Goal: Information Seeking & Learning: Learn about a topic

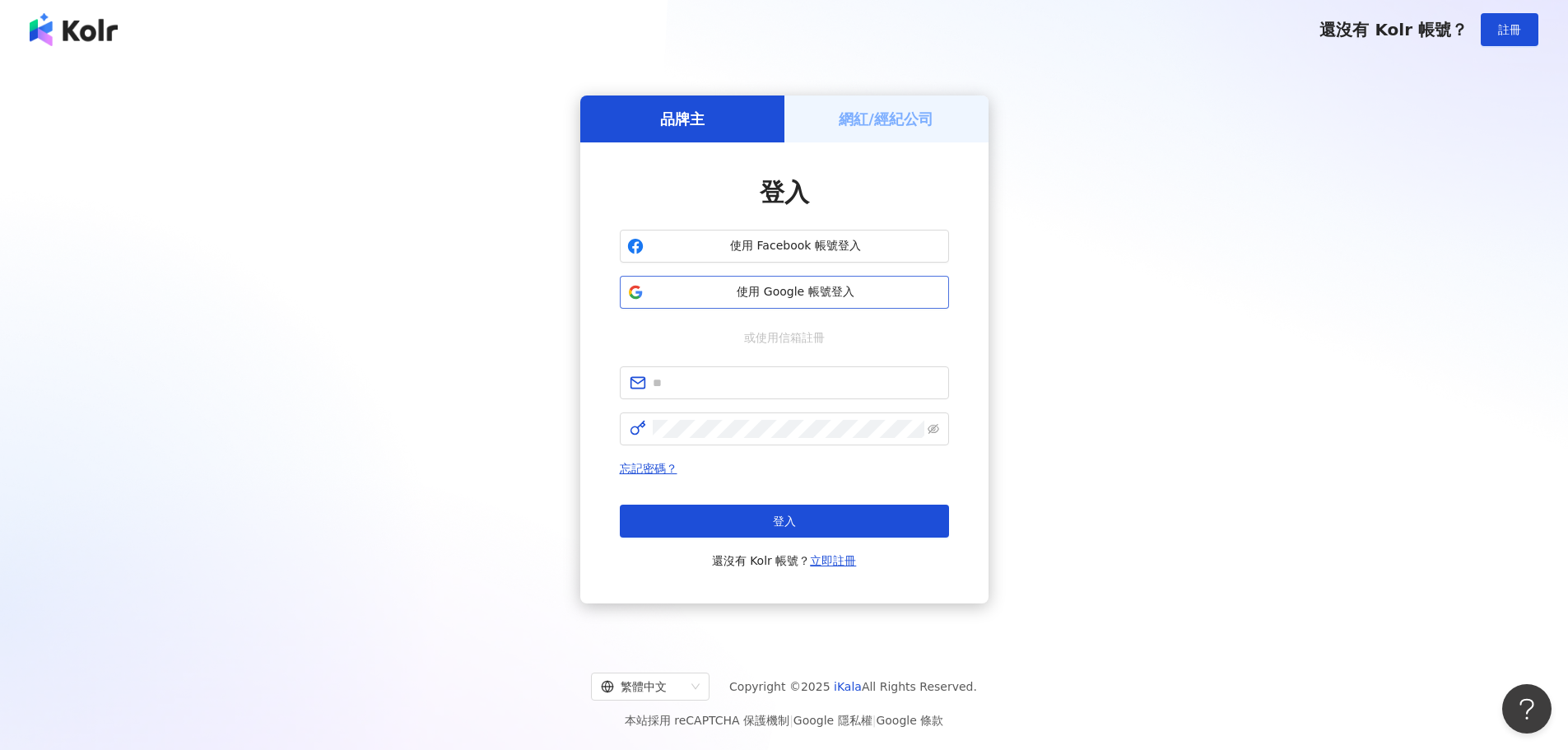
click at [844, 282] on button "使用 Google 帳號登入" at bounding box center [784, 292] width 329 height 32
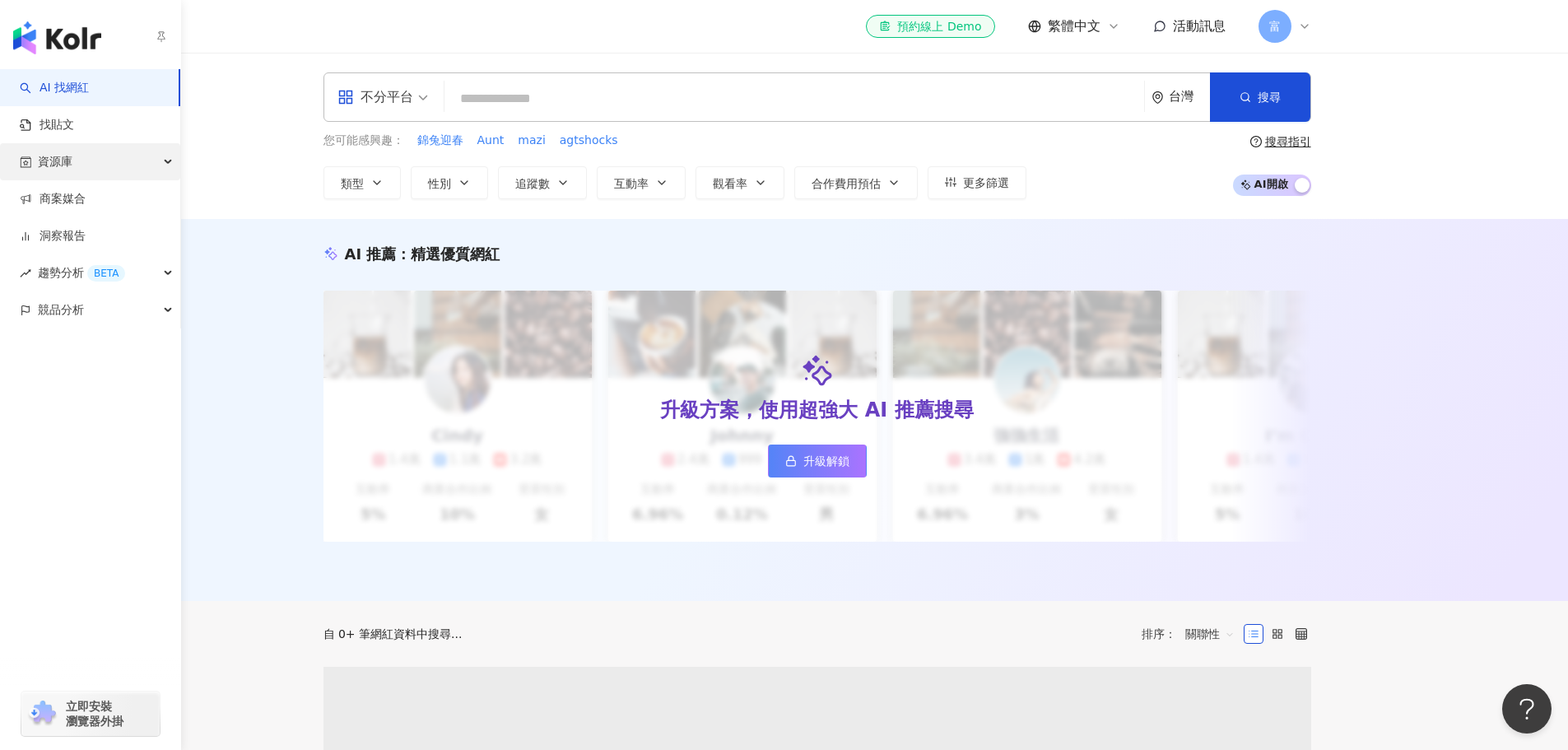
click at [50, 162] on span "資源庫" at bounding box center [55, 161] width 34 height 37
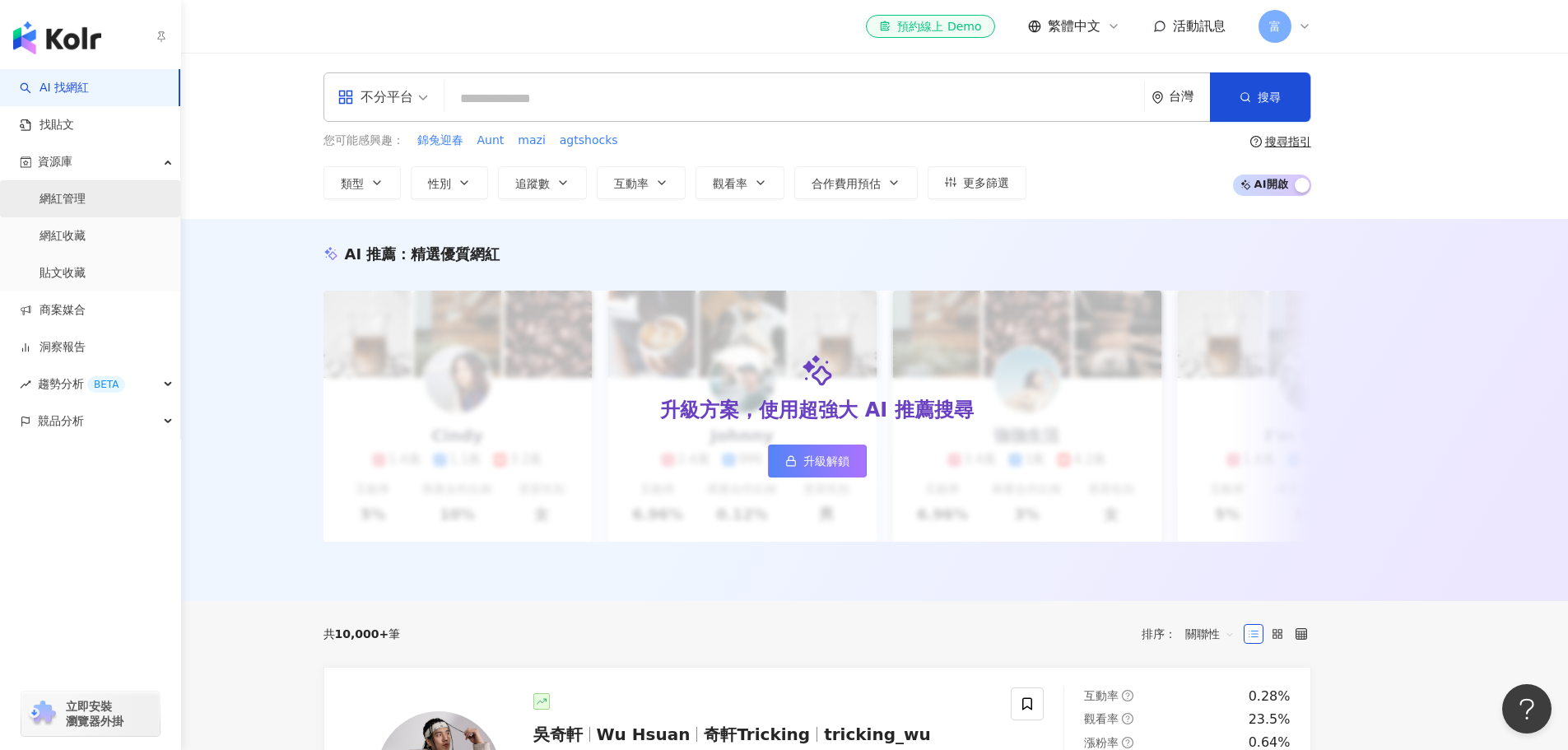
click at [86, 207] on link "網紅管理" at bounding box center [62, 198] width 46 height 16
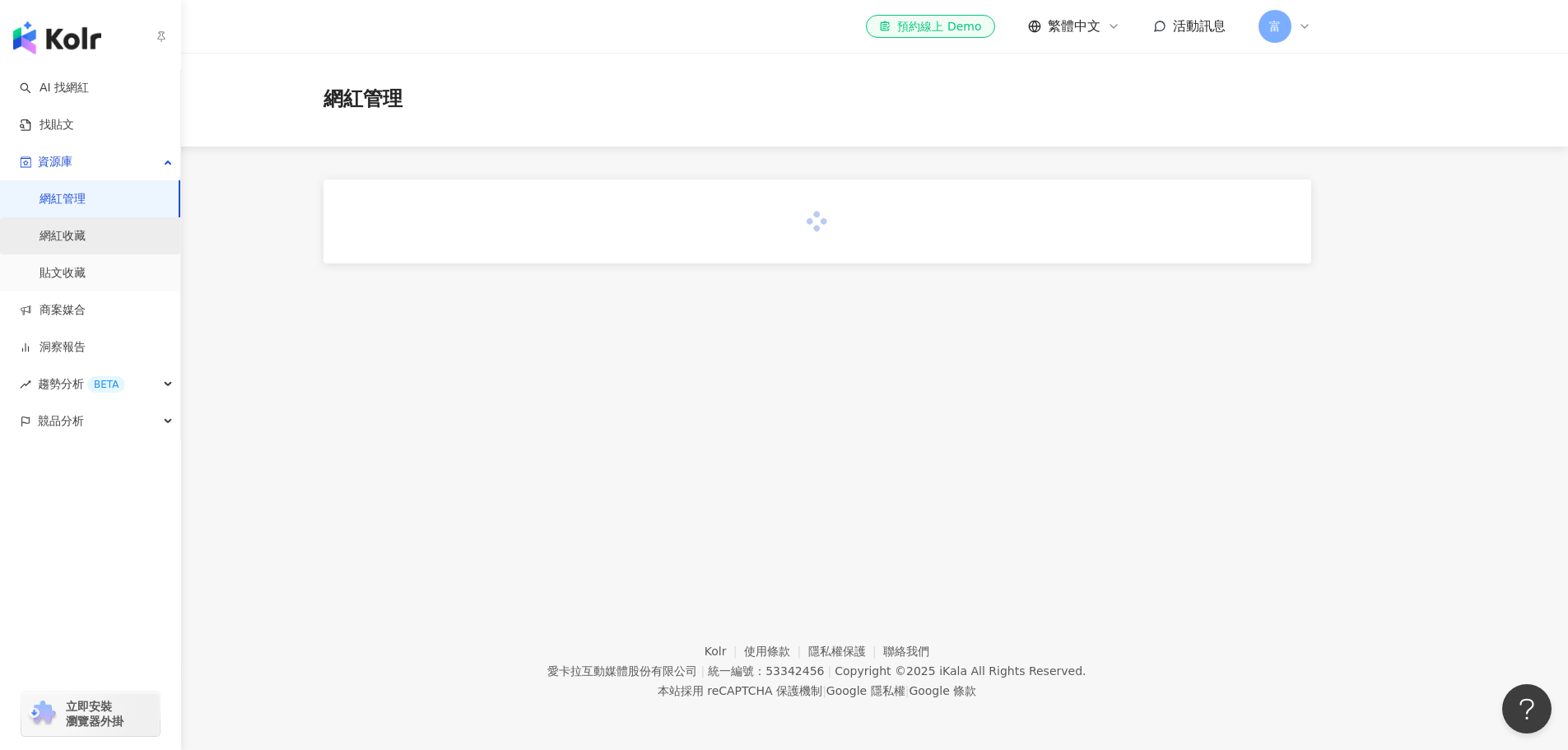
click at [86, 228] on link "網紅收藏" at bounding box center [62, 236] width 46 height 16
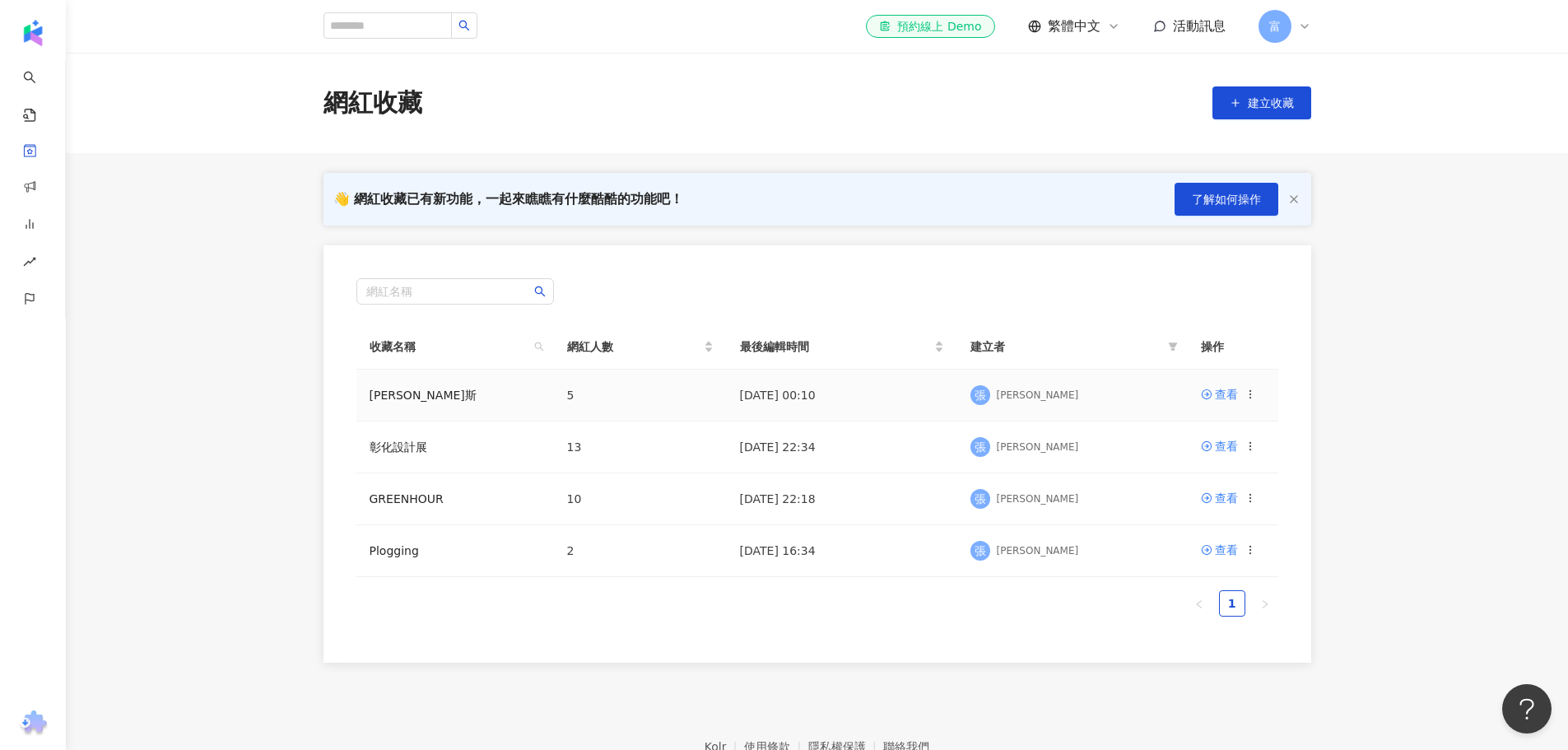
click at [404, 394] on td "碧歐斯" at bounding box center [455, 395] width 198 height 52
click at [396, 399] on link "碧歐斯" at bounding box center [423, 394] width 107 height 13
click at [407, 446] on link "彰化設計展" at bounding box center [398, 446] width 57 height 13
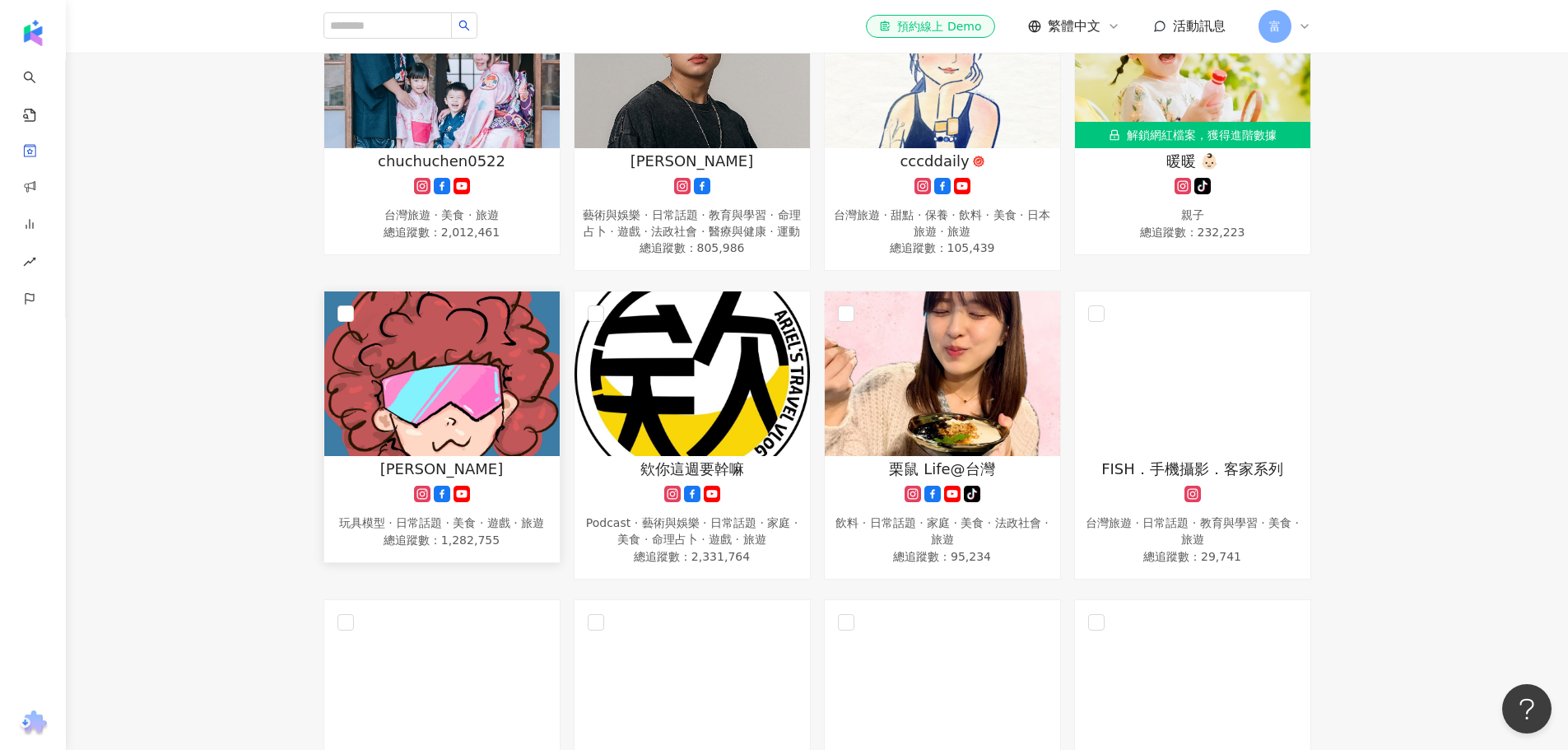
scroll to position [82, 0]
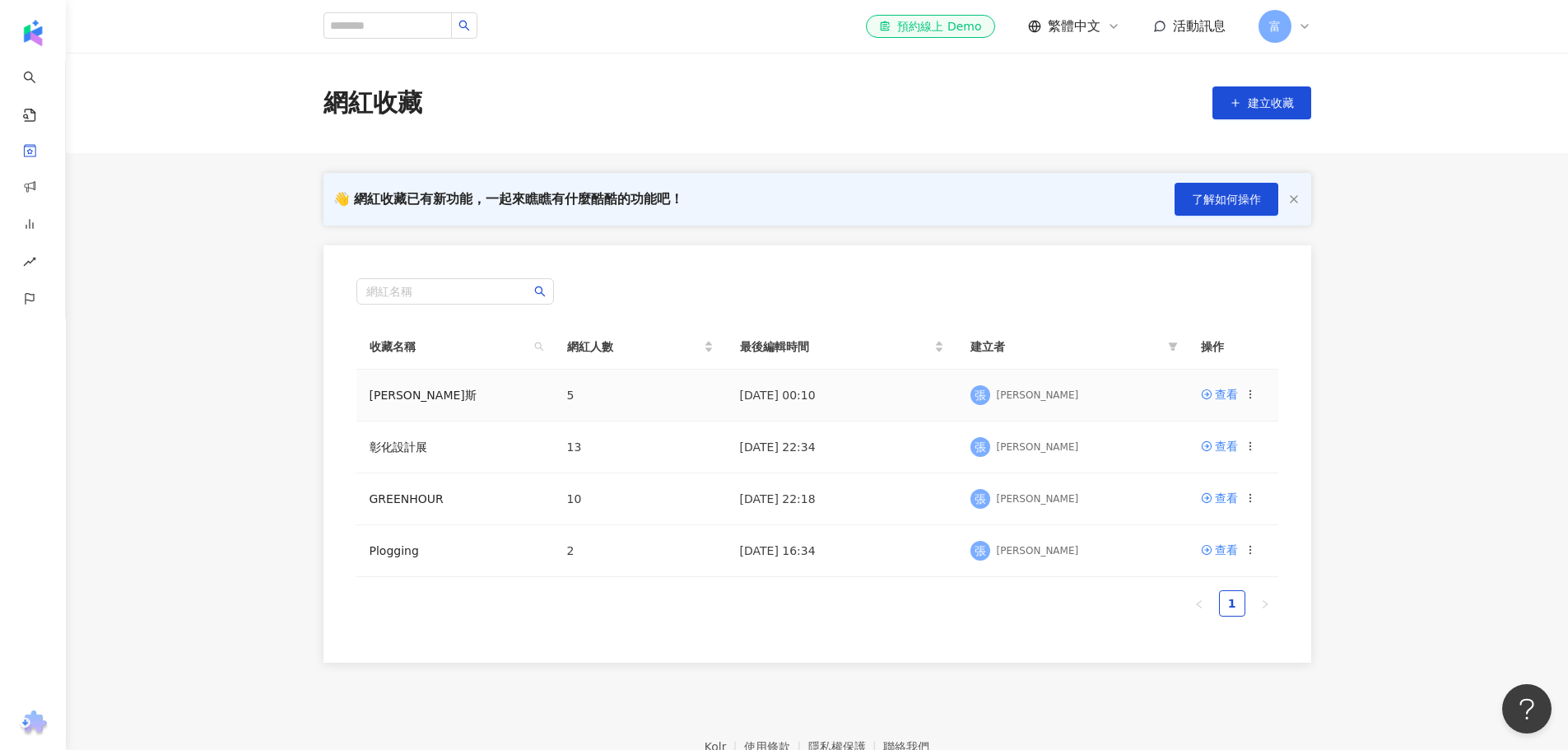
click at [414, 398] on td "碧歐斯" at bounding box center [455, 395] width 198 height 52
click at [393, 393] on link "碧歐斯" at bounding box center [423, 394] width 107 height 13
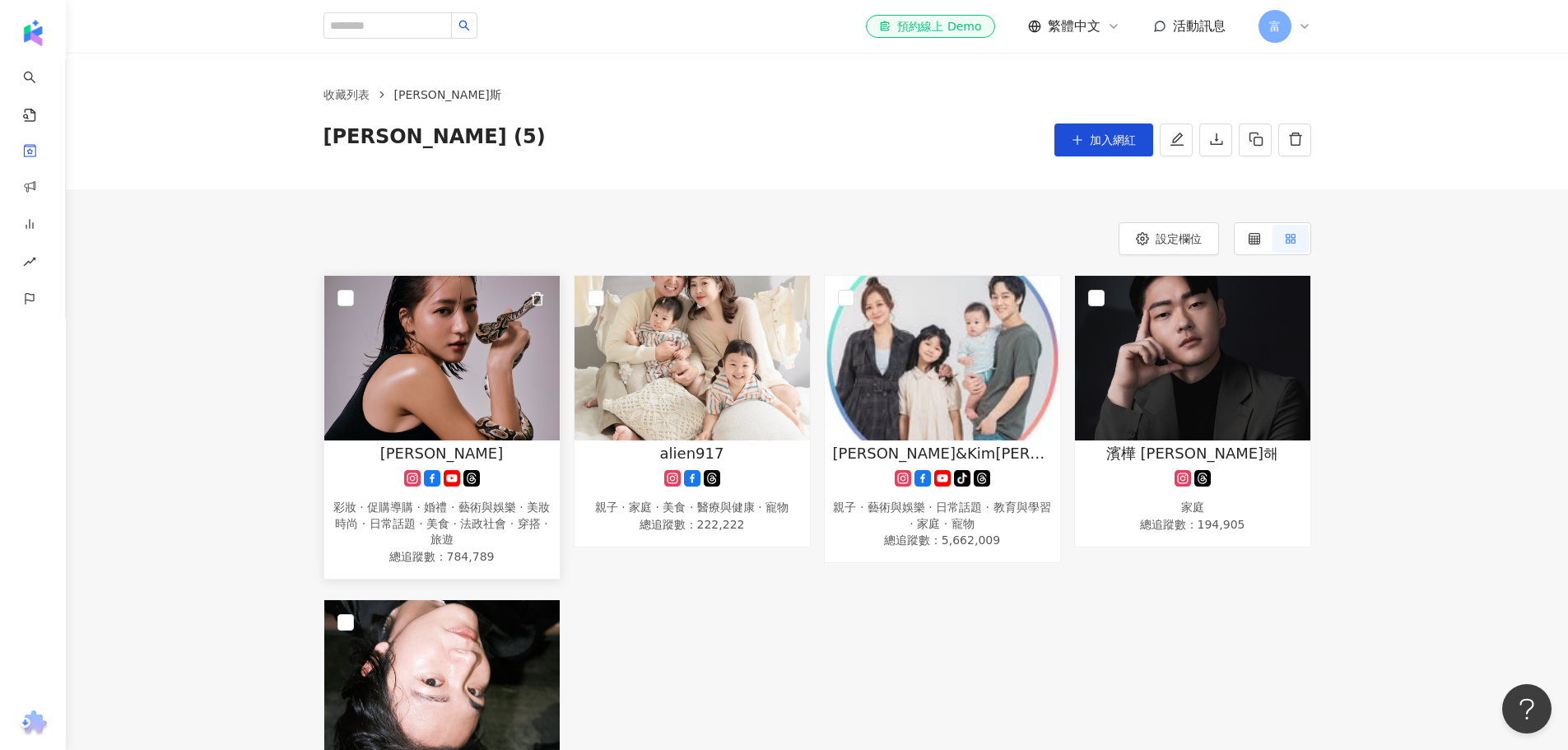
click at [488, 491] on div "呂芷葇 彩妝 · 促購導購 · 婚禮 · 藝術與娛樂 · 美妝時尚 · 日常話題 · 美食 · 法政社會 · 穿搭 · 旅遊 總追蹤數 ： 784,789" at bounding box center [441, 505] width 235 height 124
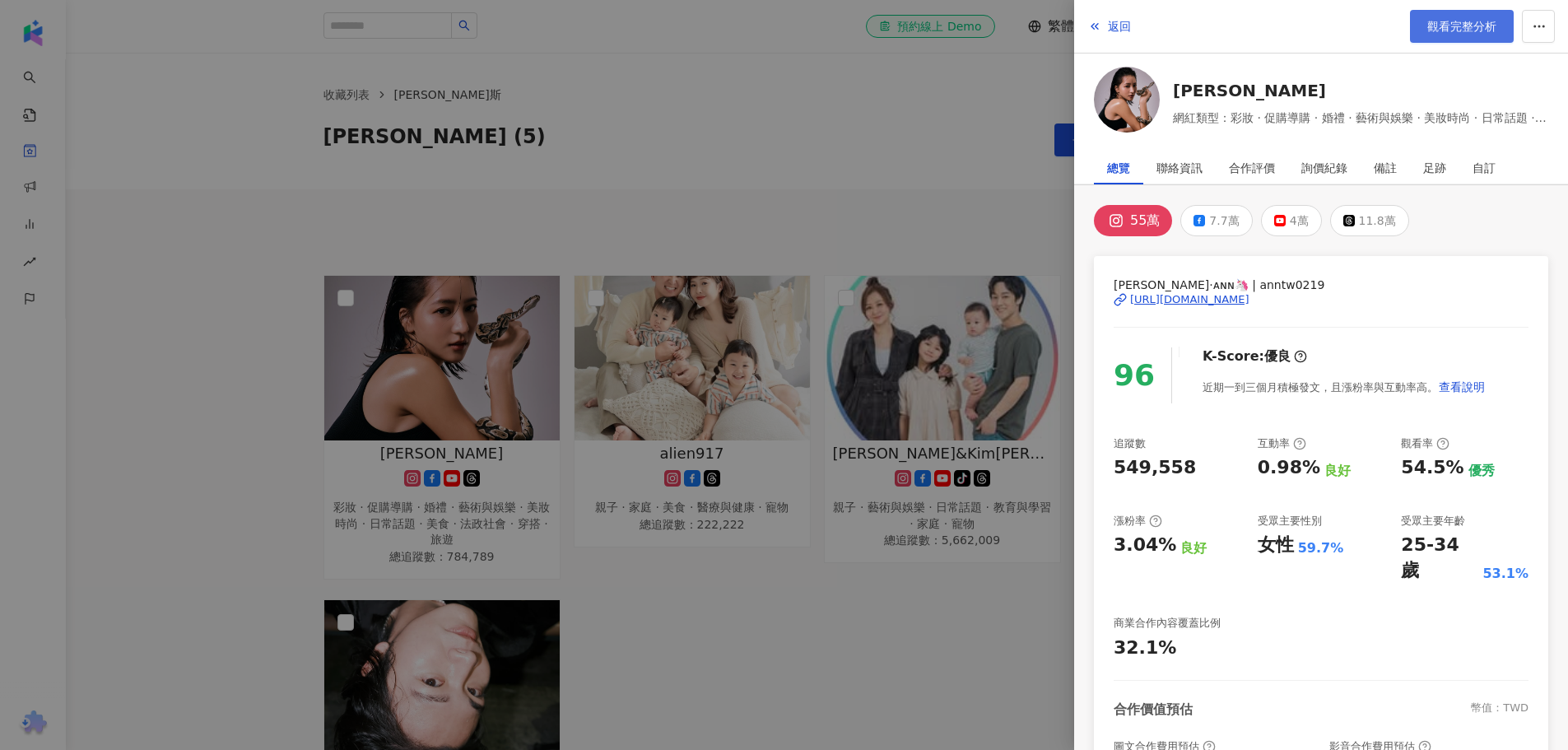
click at [1443, 29] on span "觀看完整分析" at bounding box center [1461, 26] width 69 height 13
click at [947, 629] on div at bounding box center [784, 375] width 1568 height 750
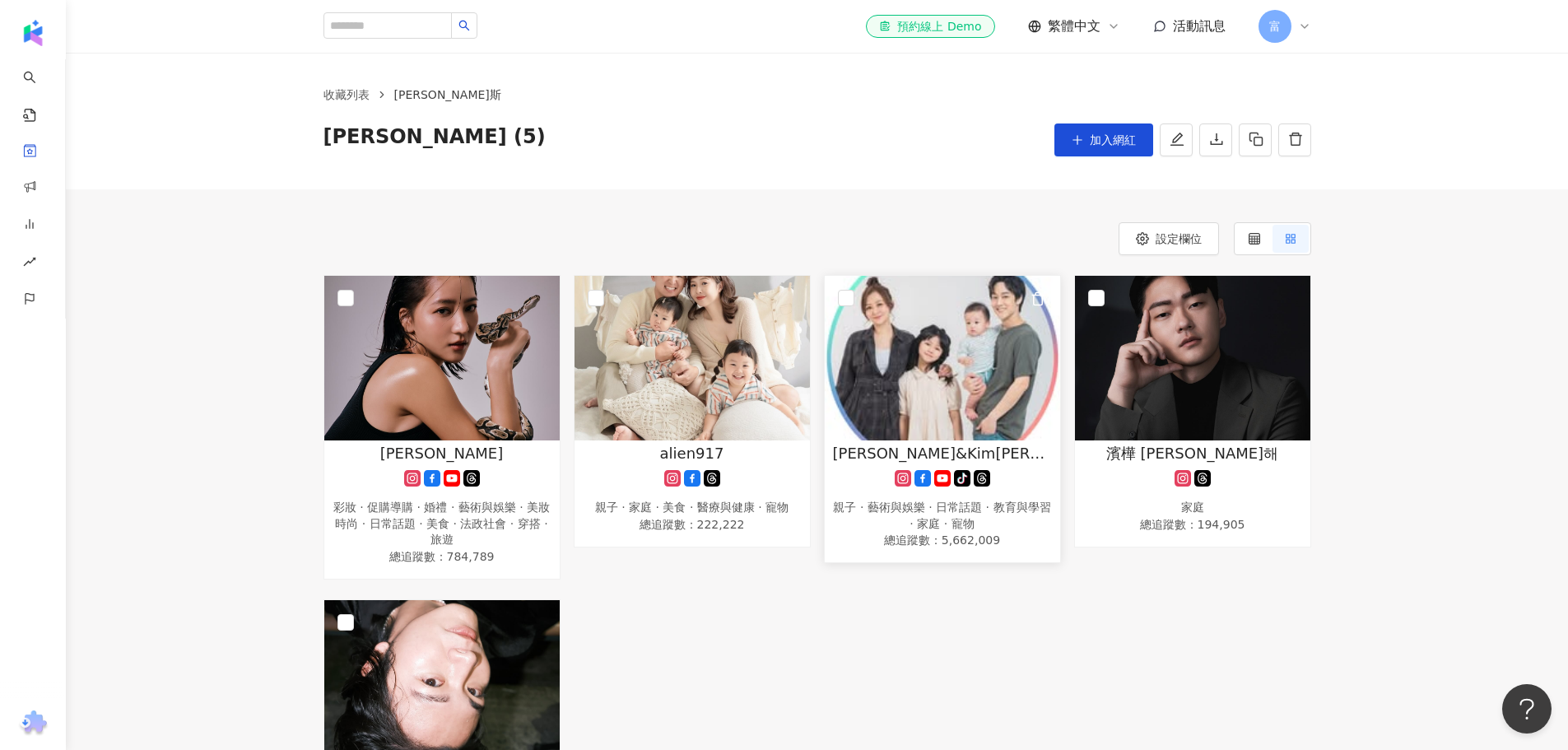
click at [948, 405] on img at bounding box center [942, 357] width 235 height 164
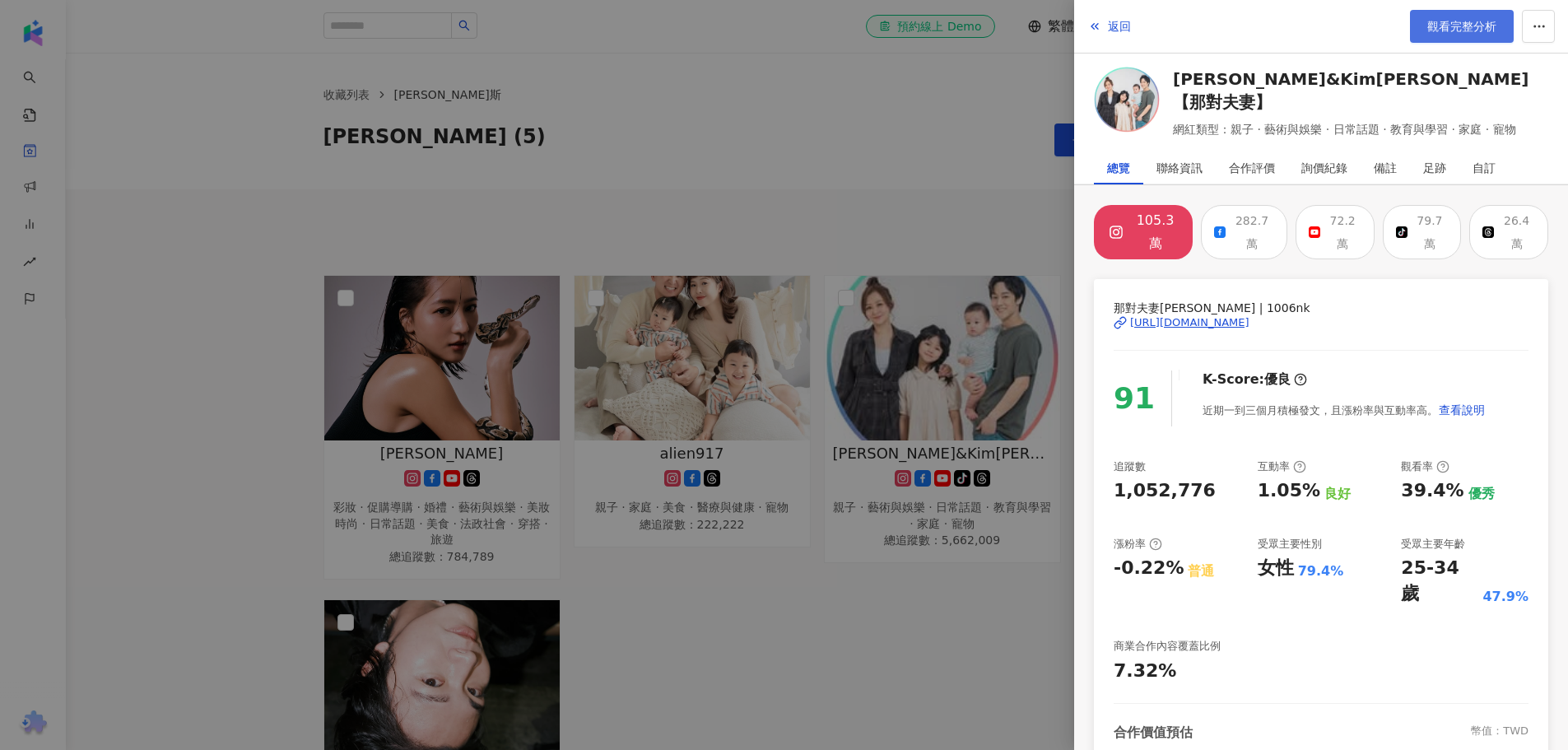
click at [1476, 28] on span "觀看完整分析" at bounding box center [1461, 26] width 69 height 13
click at [932, 648] on div at bounding box center [784, 375] width 1568 height 750
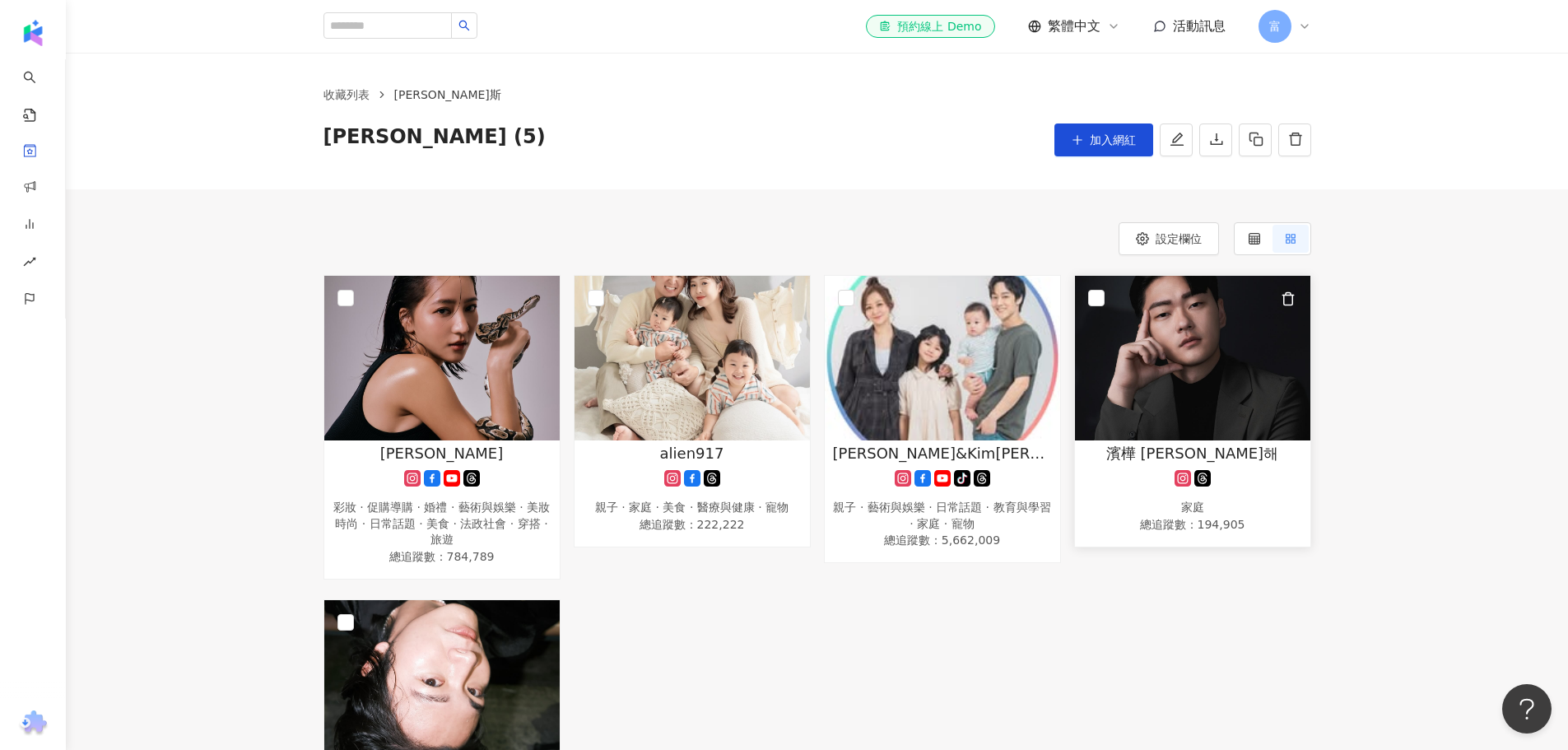
click at [1205, 366] on img at bounding box center [1192, 357] width 235 height 164
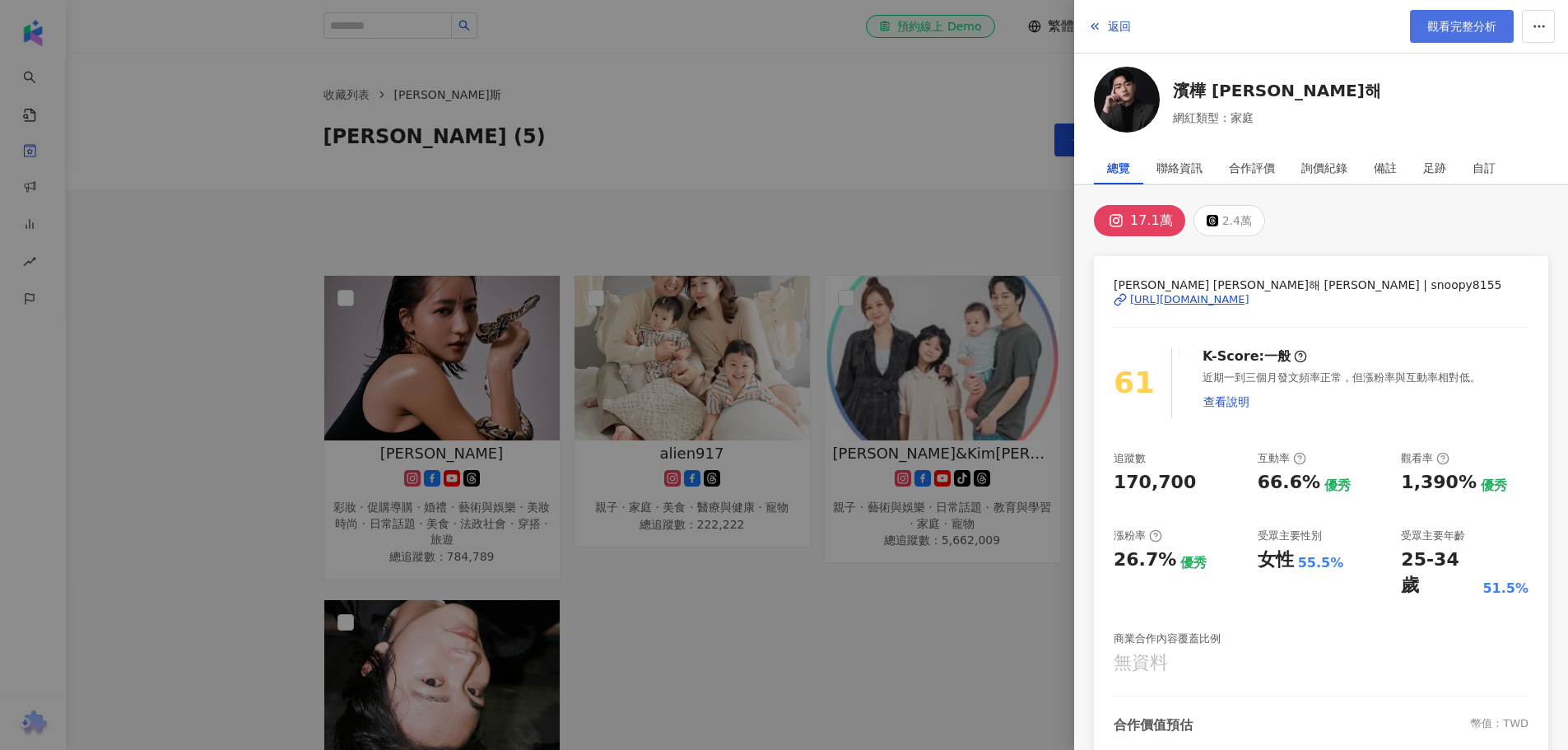
click at [1435, 27] on span "觀看完整分析" at bounding box center [1461, 26] width 69 height 13
click at [902, 620] on div at bounding box center [784, 375] width 1568 height 750
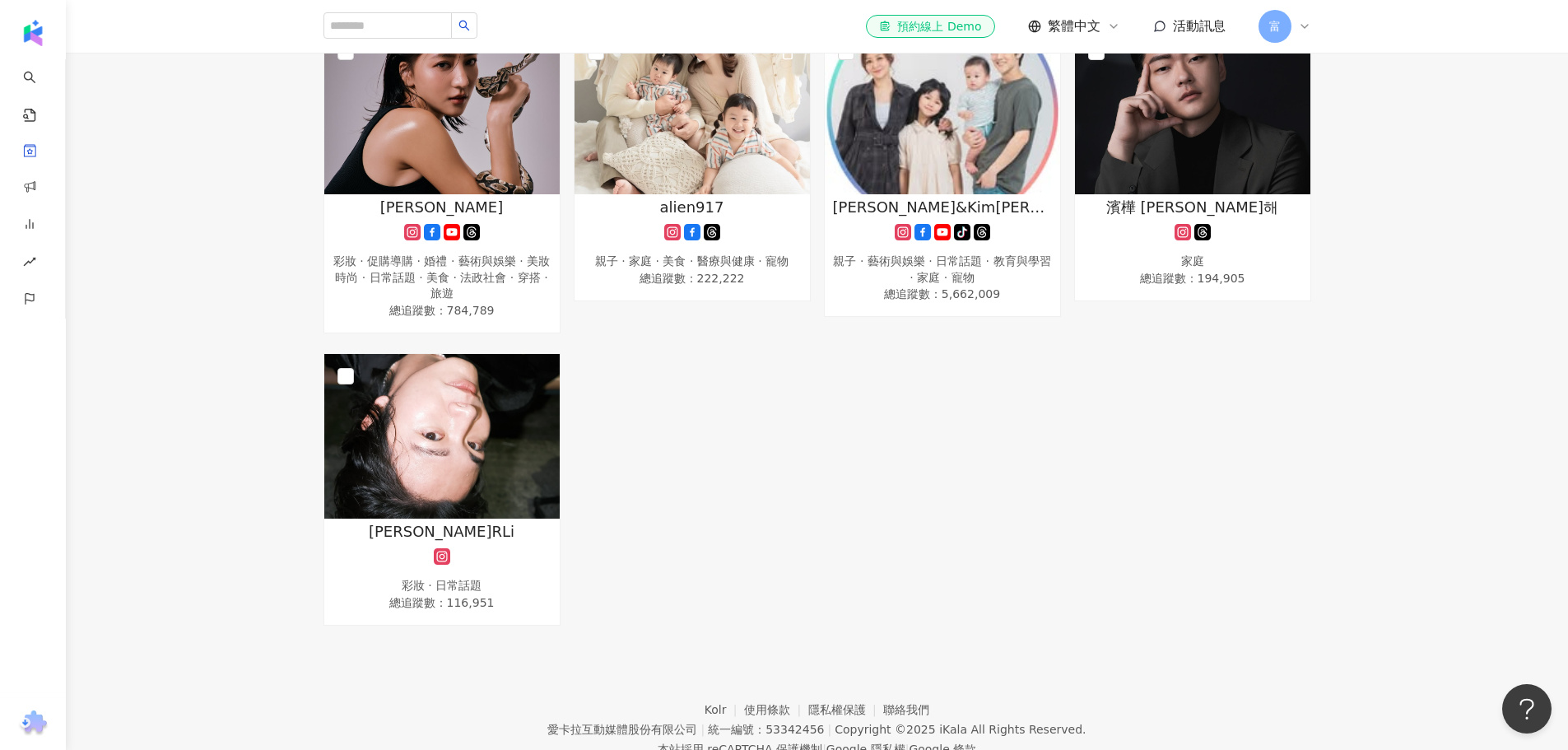
scroll to position [247, 0]
click at [406, 416] on img at bounding box center [441, 435] width 235 height 164
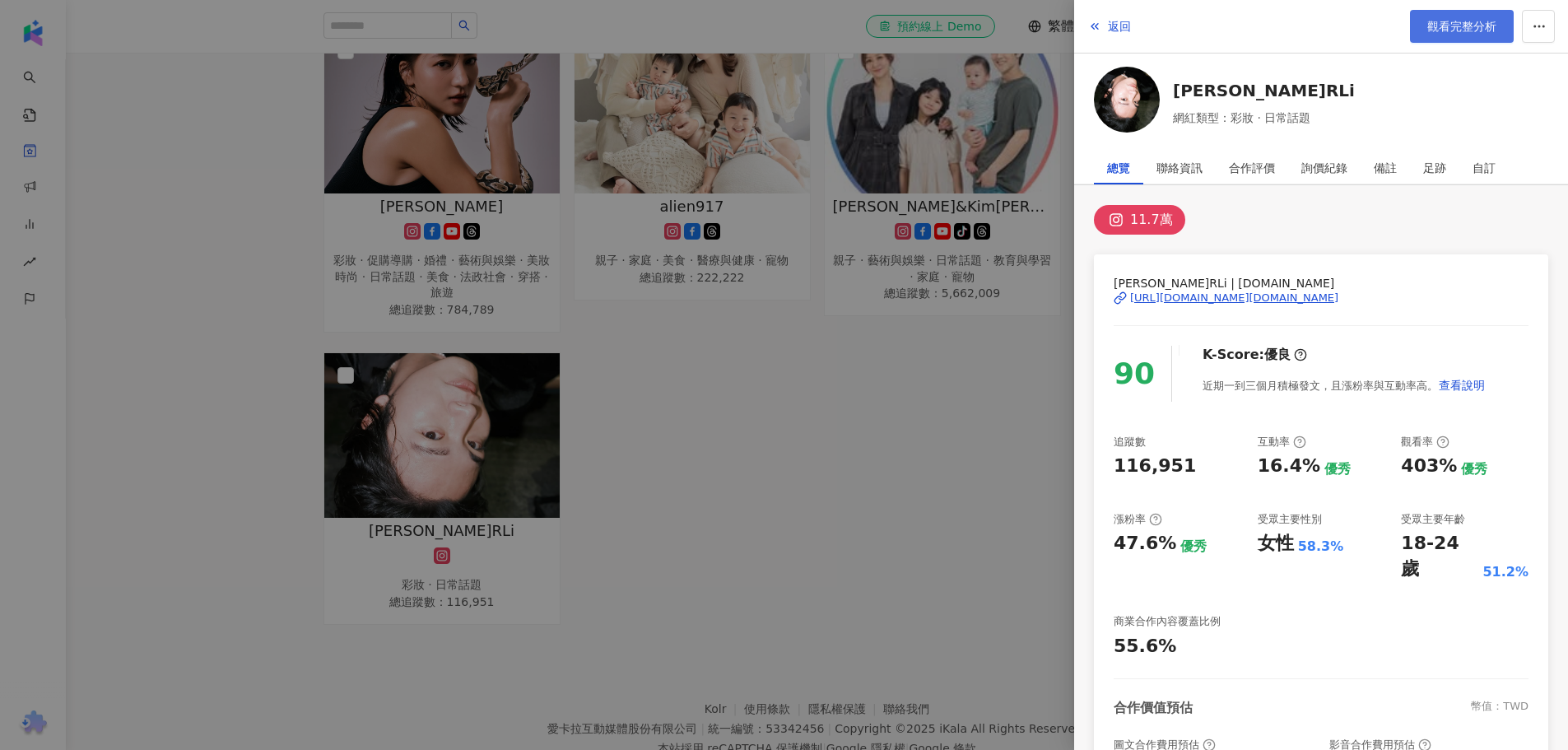
click at [1435, 32] on span "觀看完整分析" at bounding box center [1461, 26] width 69 height 13
click at [780, 437] on div at bounding box center [784, 375] width 1568 height 750
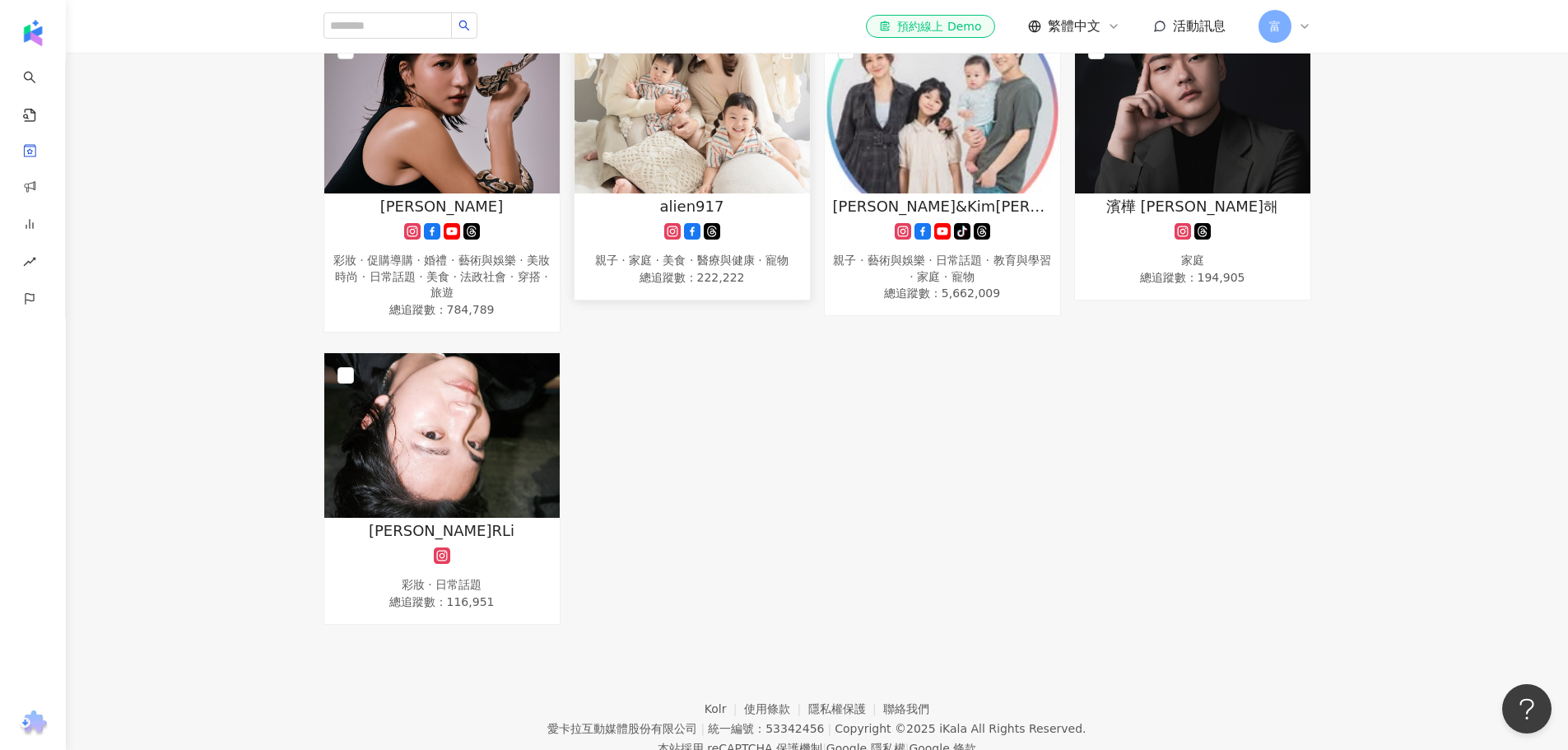
click at [725, 207] on div "alien917" at bounding box center [692, 206] width 219 height 21
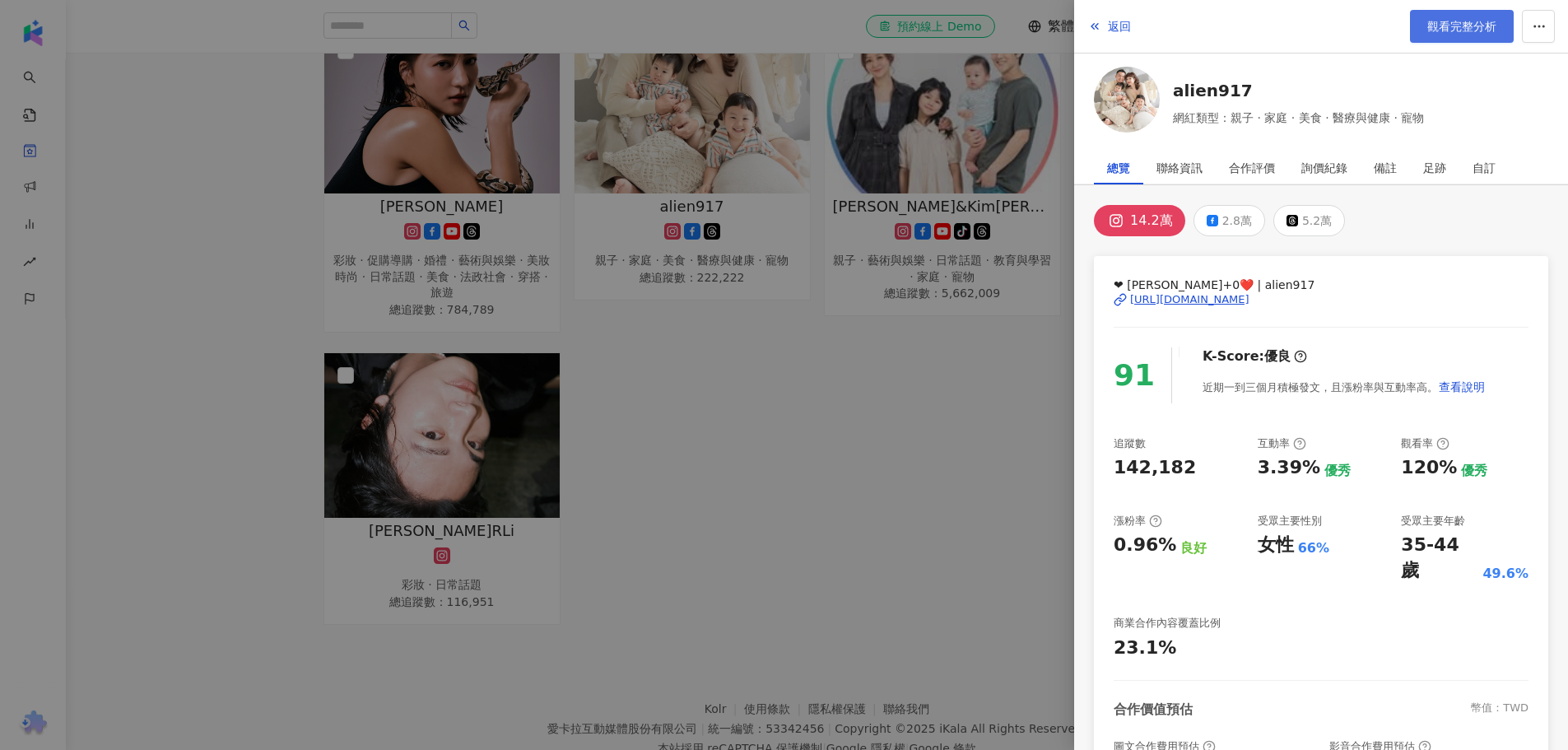
click at [1449, 40] on link "觀看完整分析" at bounding box center [1461, 27] width 104 height 32
click at [909, 526] on div at bounding box center [784, 375] width 1568 height 750
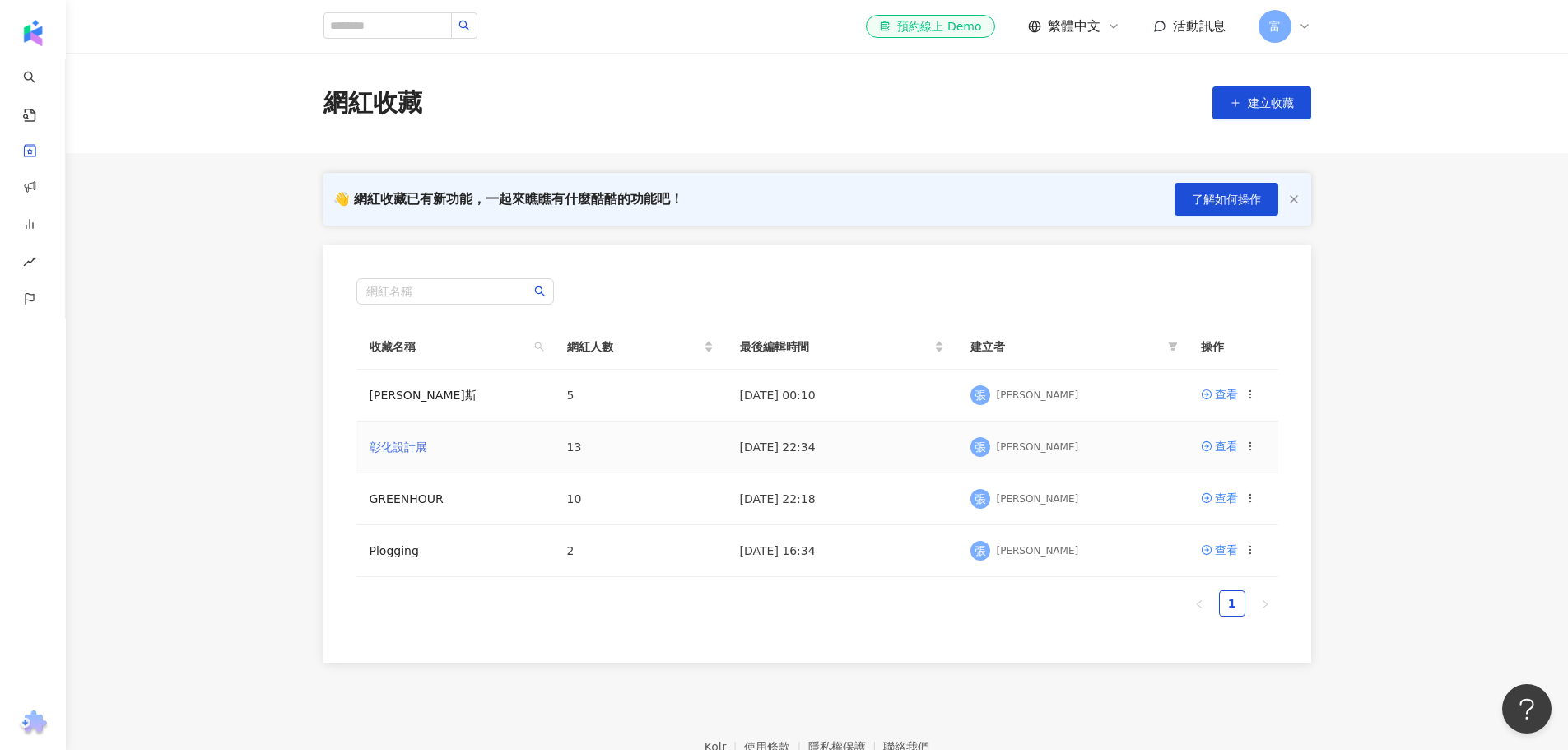
click at [404, 444] on link "彰化設計展" at bounding box center [398, 446] width 57 height 13
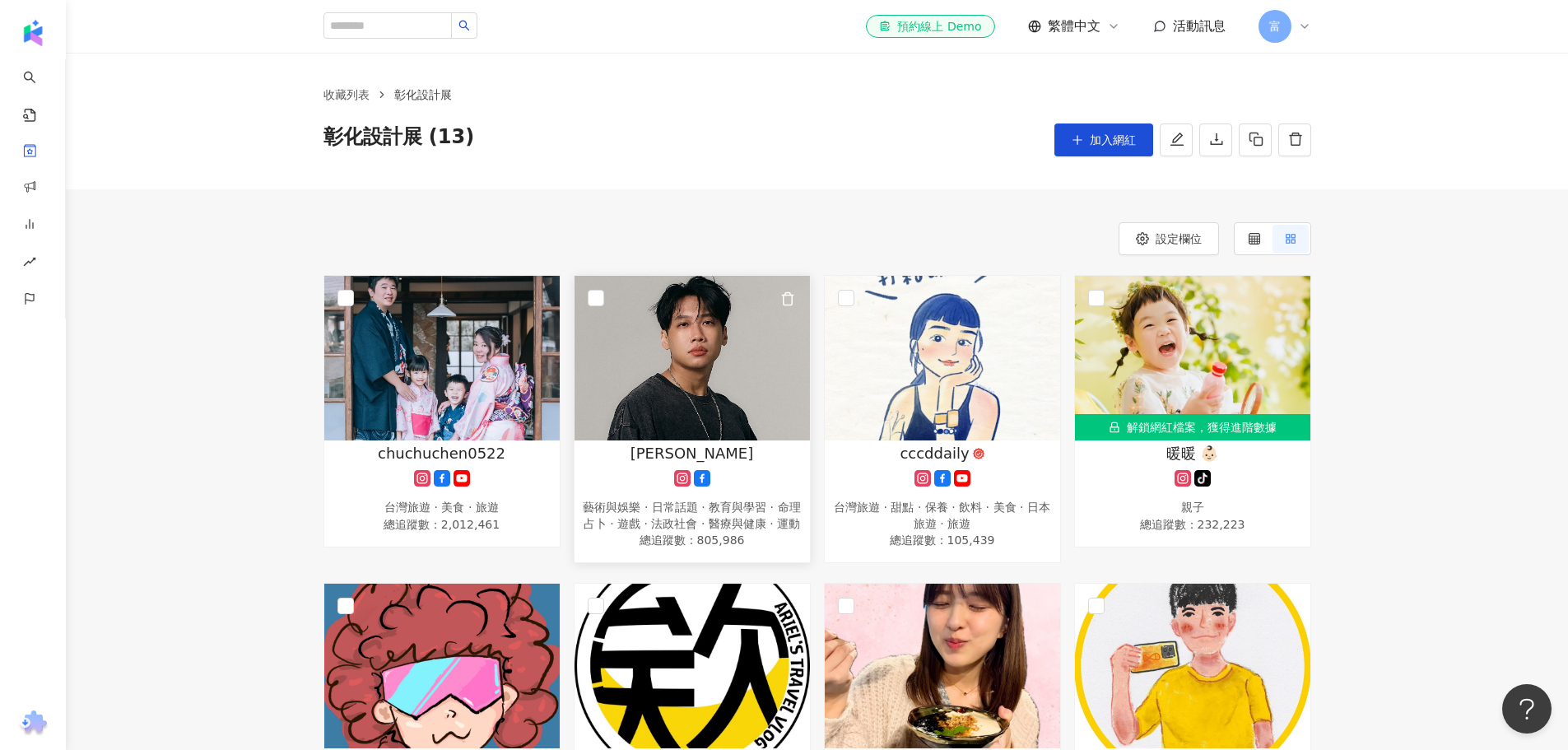
click at [691, 367] on img at bounding box center [692, 357] width 235 height 164
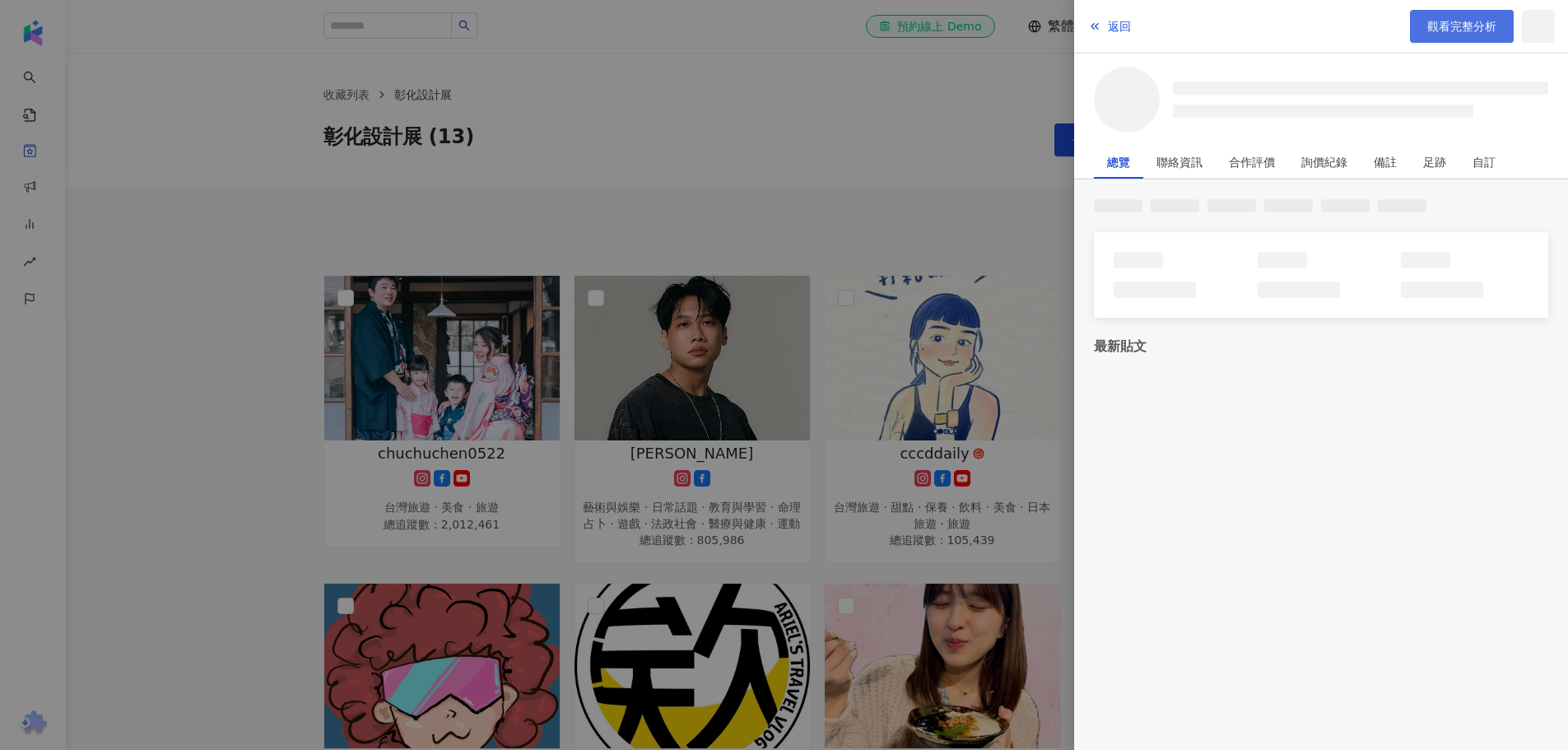
click at [1428, 20] on span "觀看完整分析" at bounding box center [1461, 26] width 69 height 13
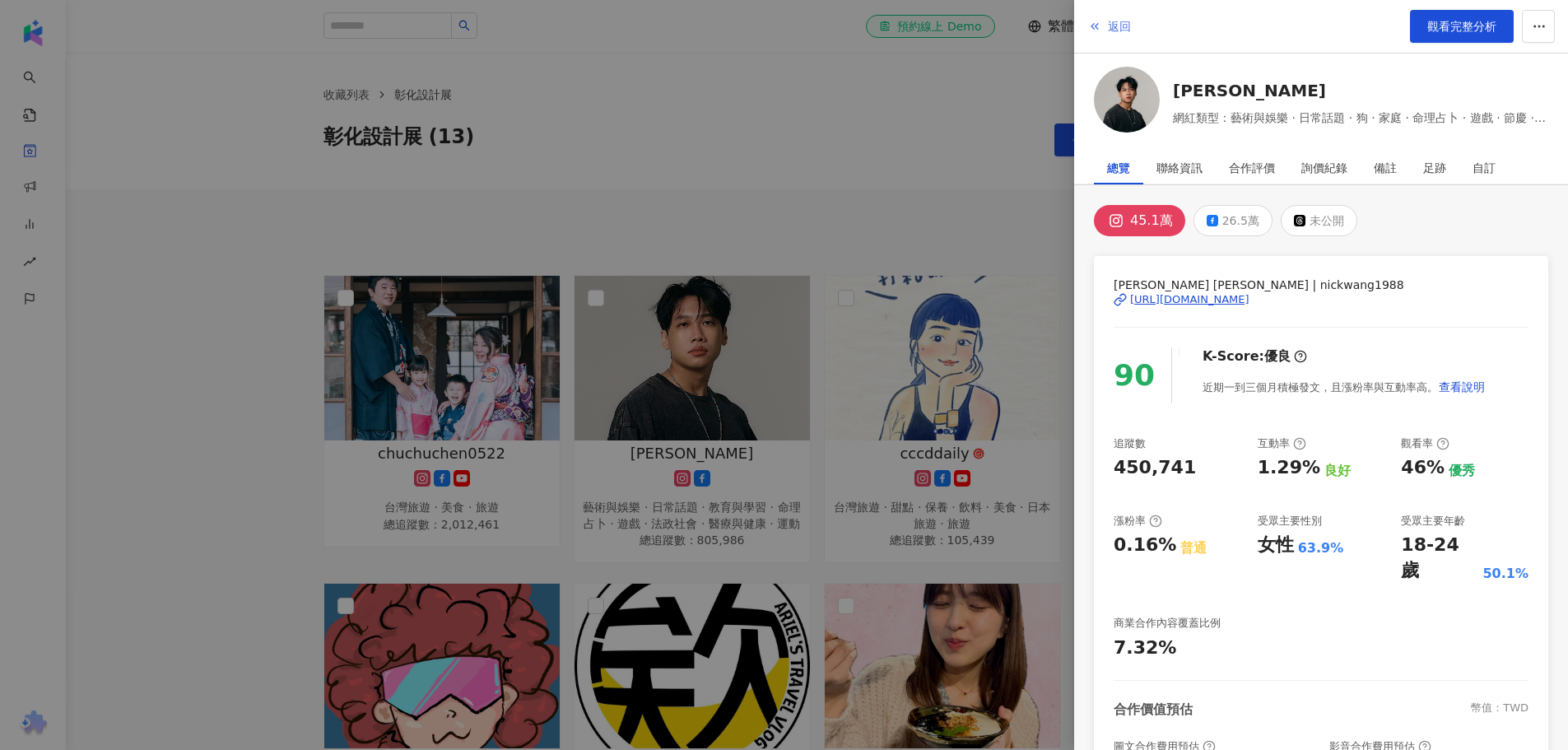
click at [1113, 29] on span "返回" at bounding box center [1119, 26] width 23 height 13
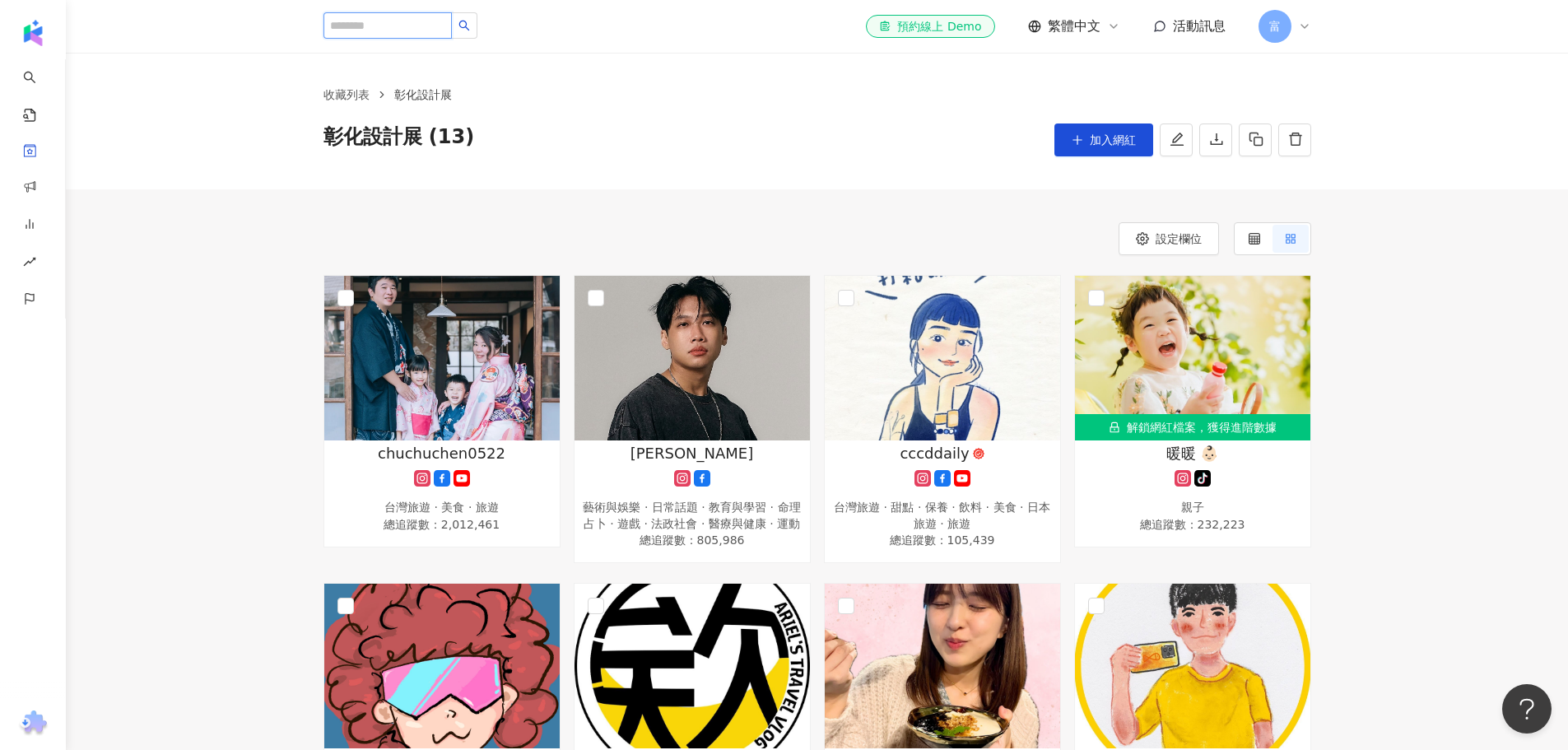
click at [395, 21] on input "search" at bounding box center [388, 25] width 128 height 27
type input "*"
type input "**"
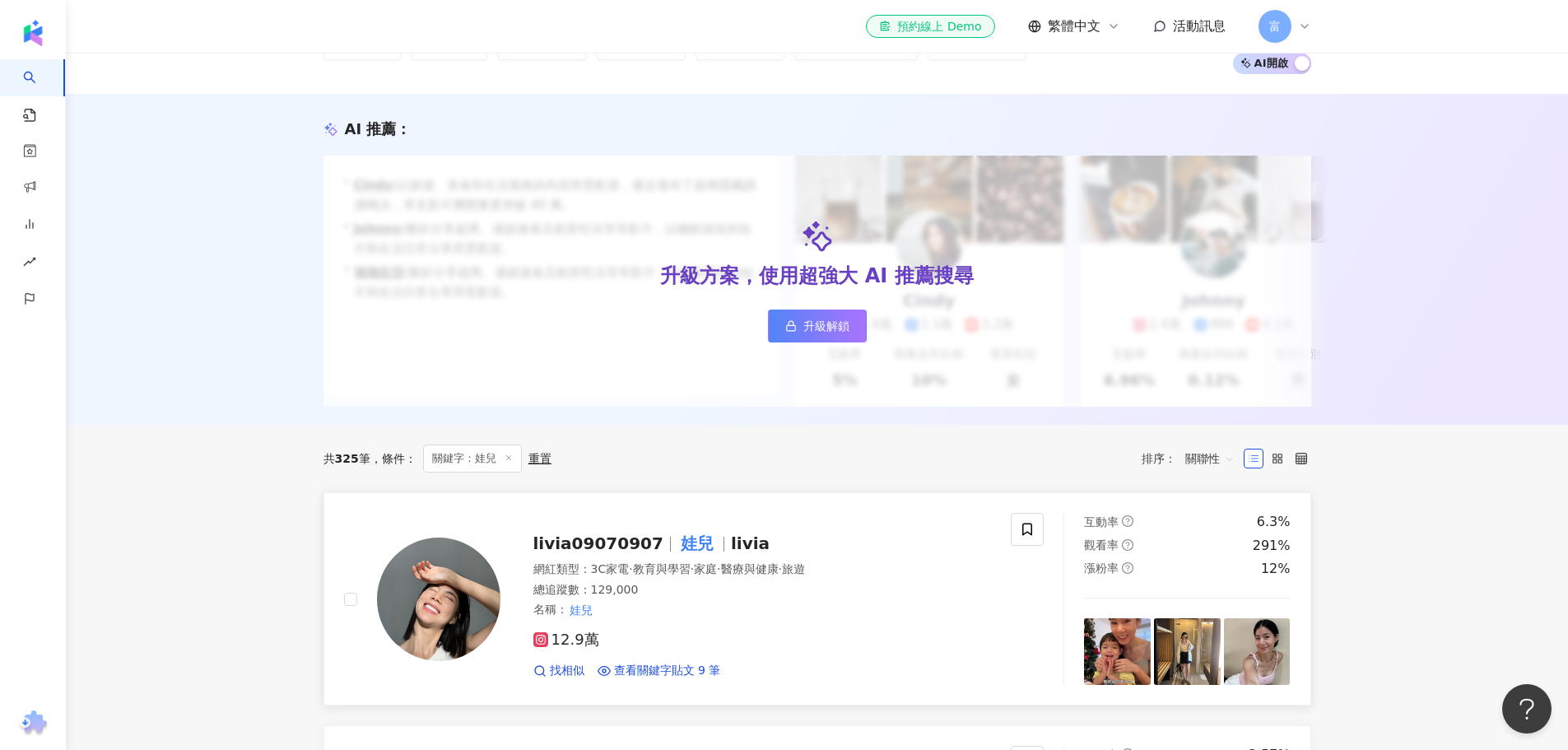
scroll to position [329, 0]
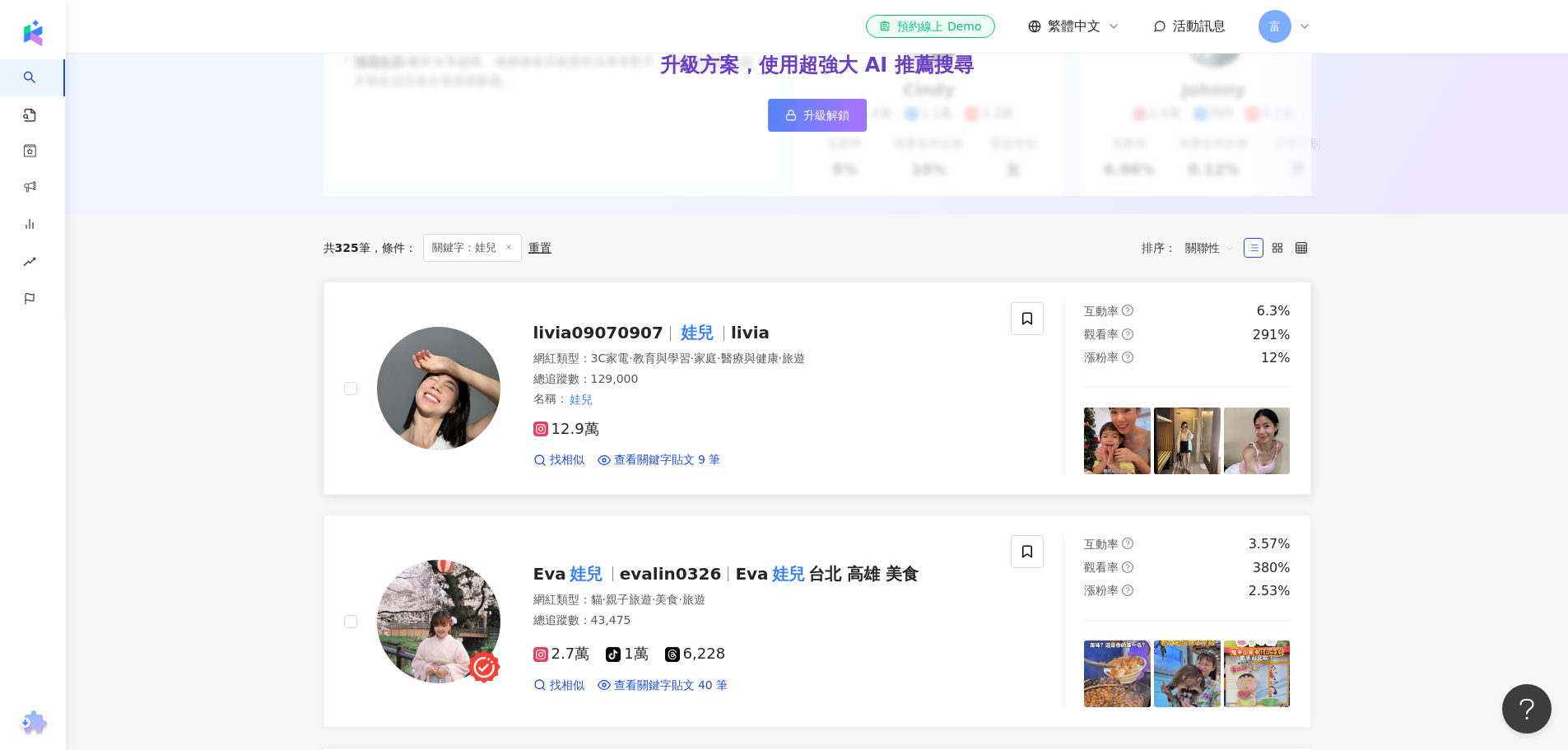
click at [677, 338] on mark "娃兒" at bounding box center [697, 332] width 39 height 27
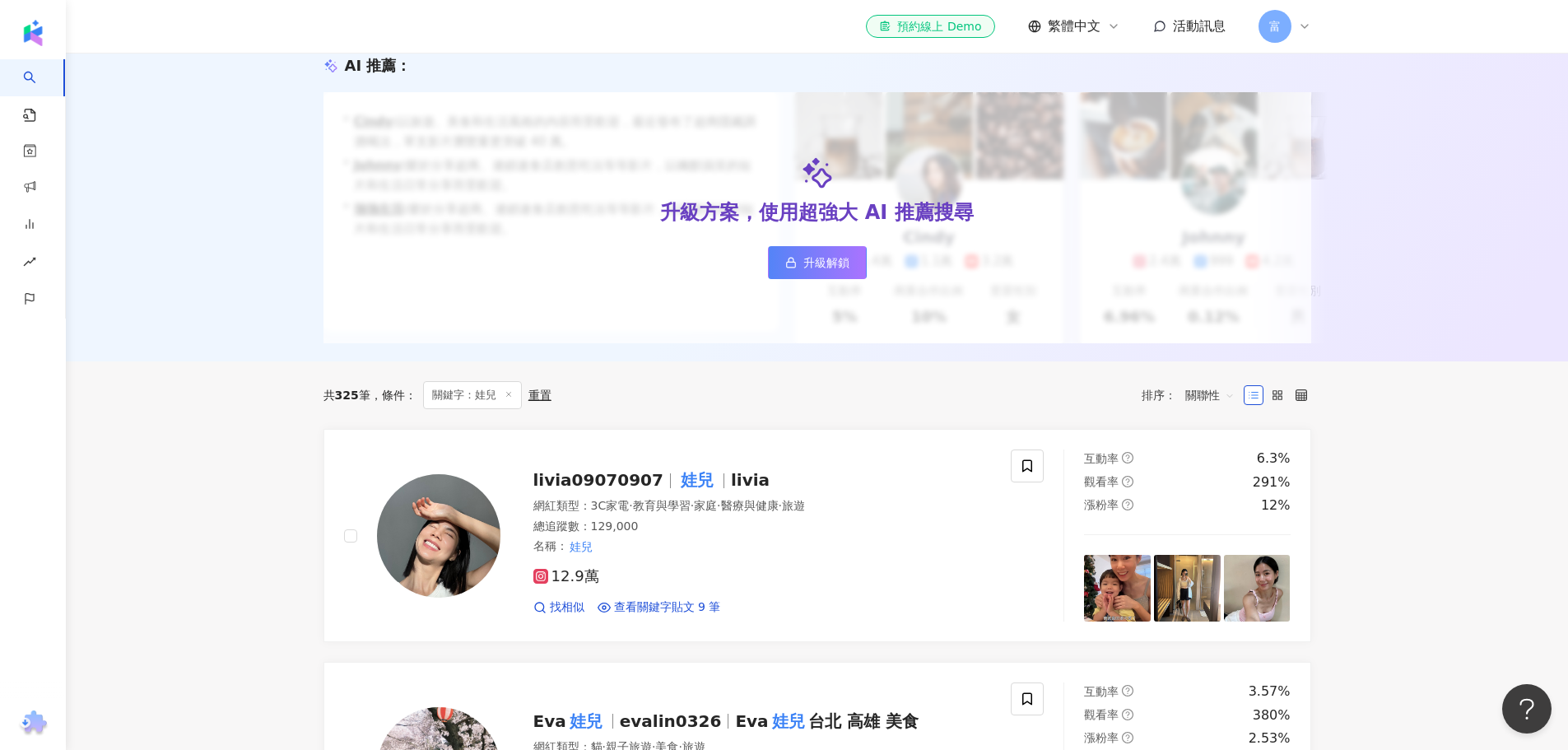
scroll to position [0, 0]
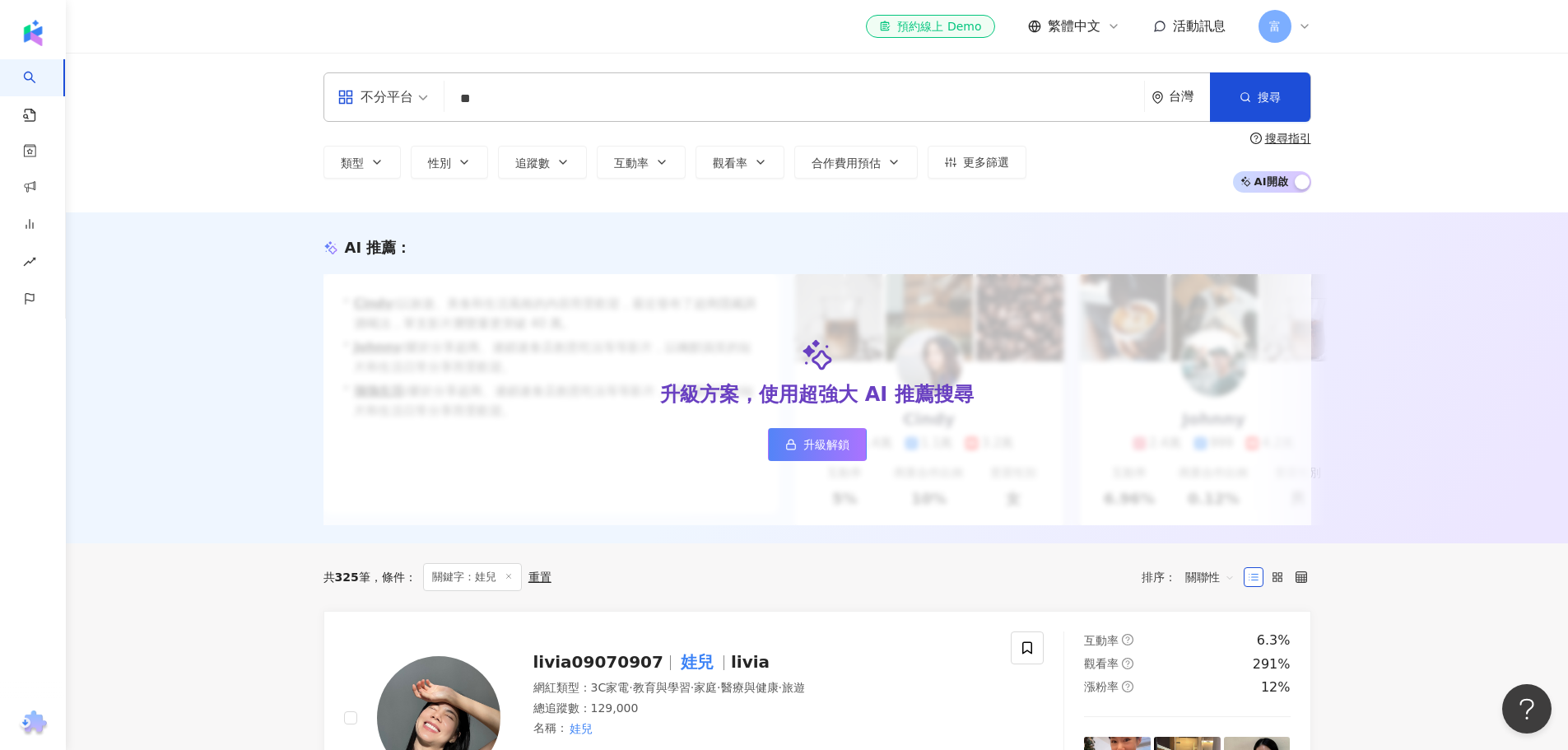
click at [251, 87] on div "不分平台 ** 台灣 搜尋 類型 性別 追蹤數 互動率 觀看率 合作費用預估 更多篩選 搜尋指引 AI 開啟 AI 關閉" at bounding box center [817, 133] width 1502 height 160
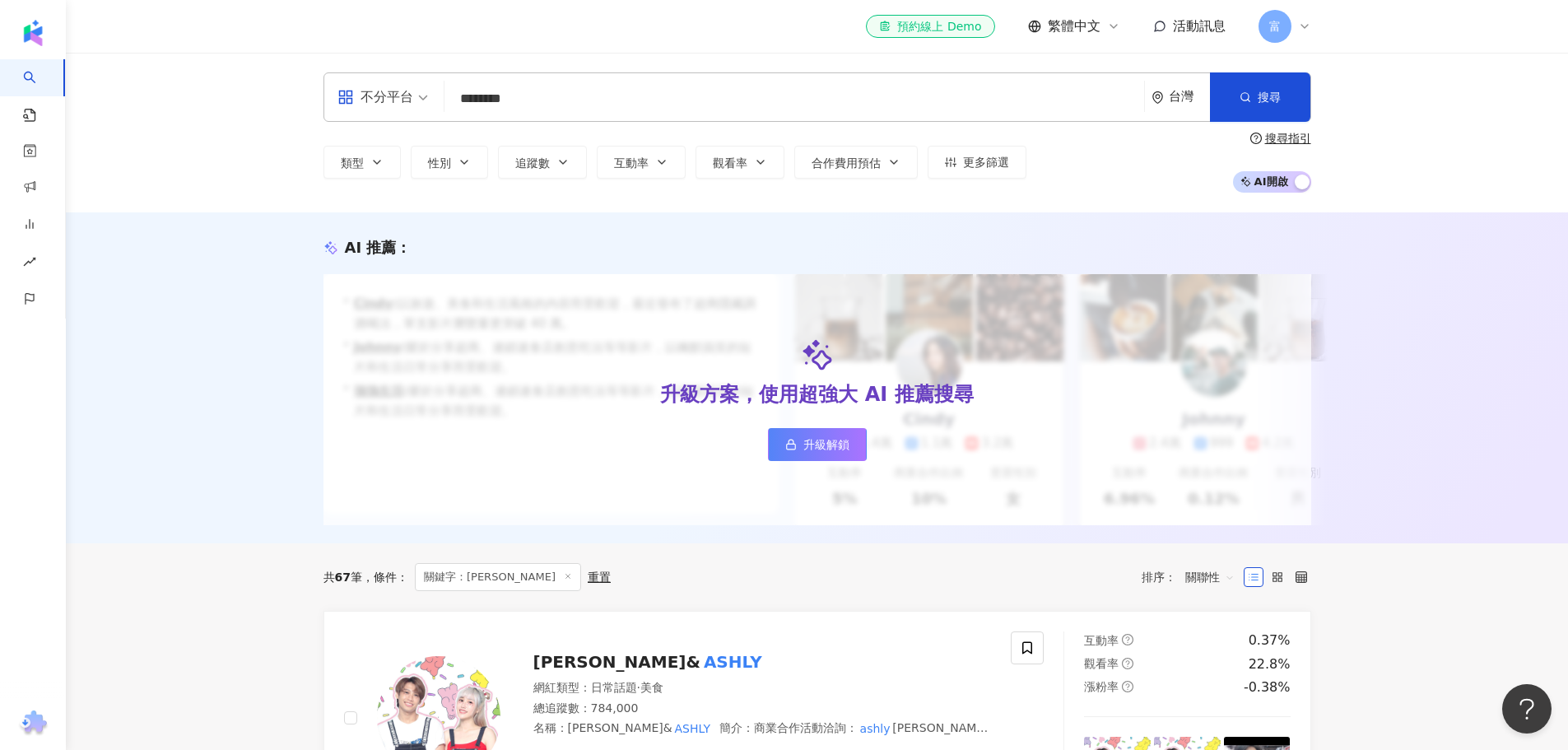
type input "*********"
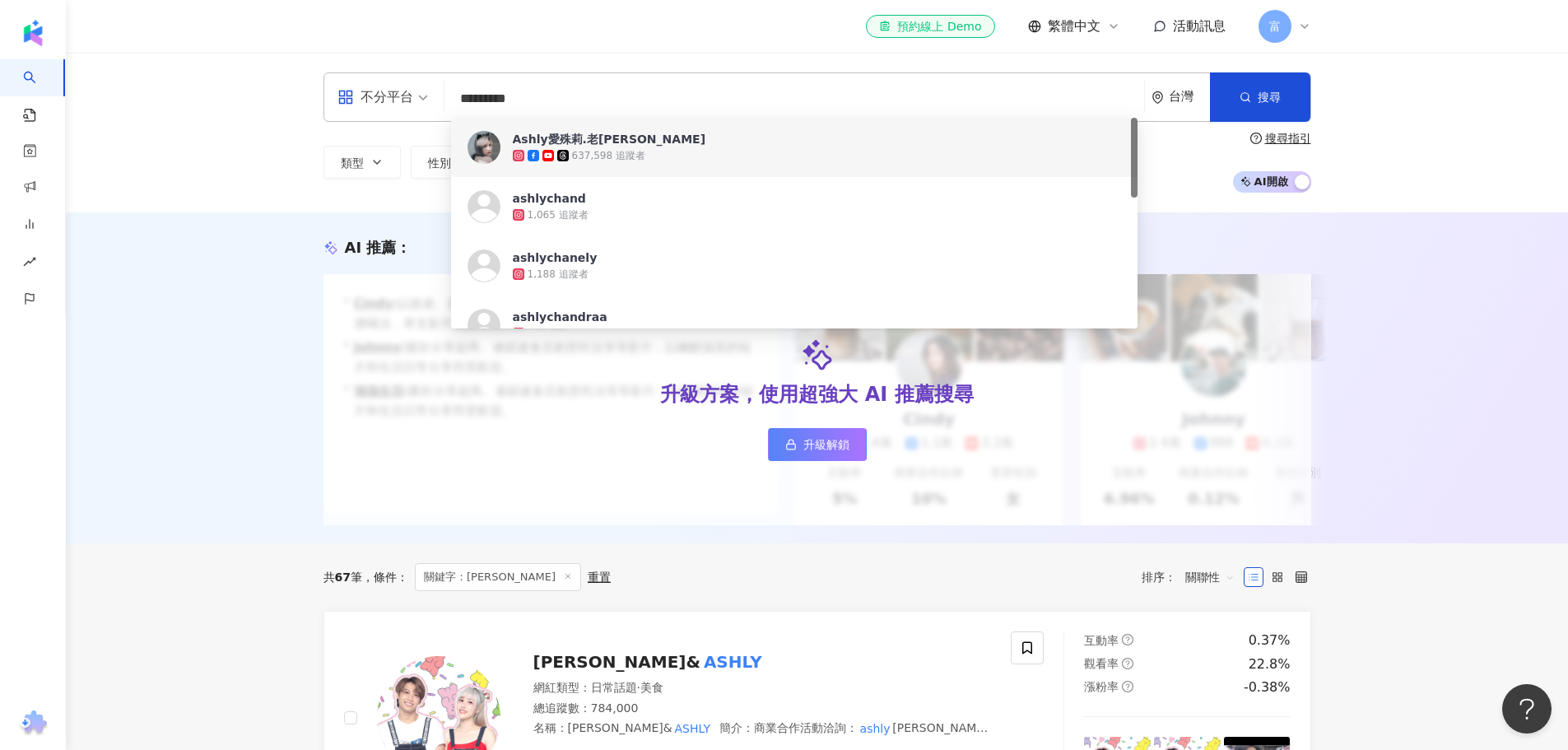
click at [629, 137] on span "Ashly愛殊莉.老陳" at bounding box center [784, 139] width 545 height 16
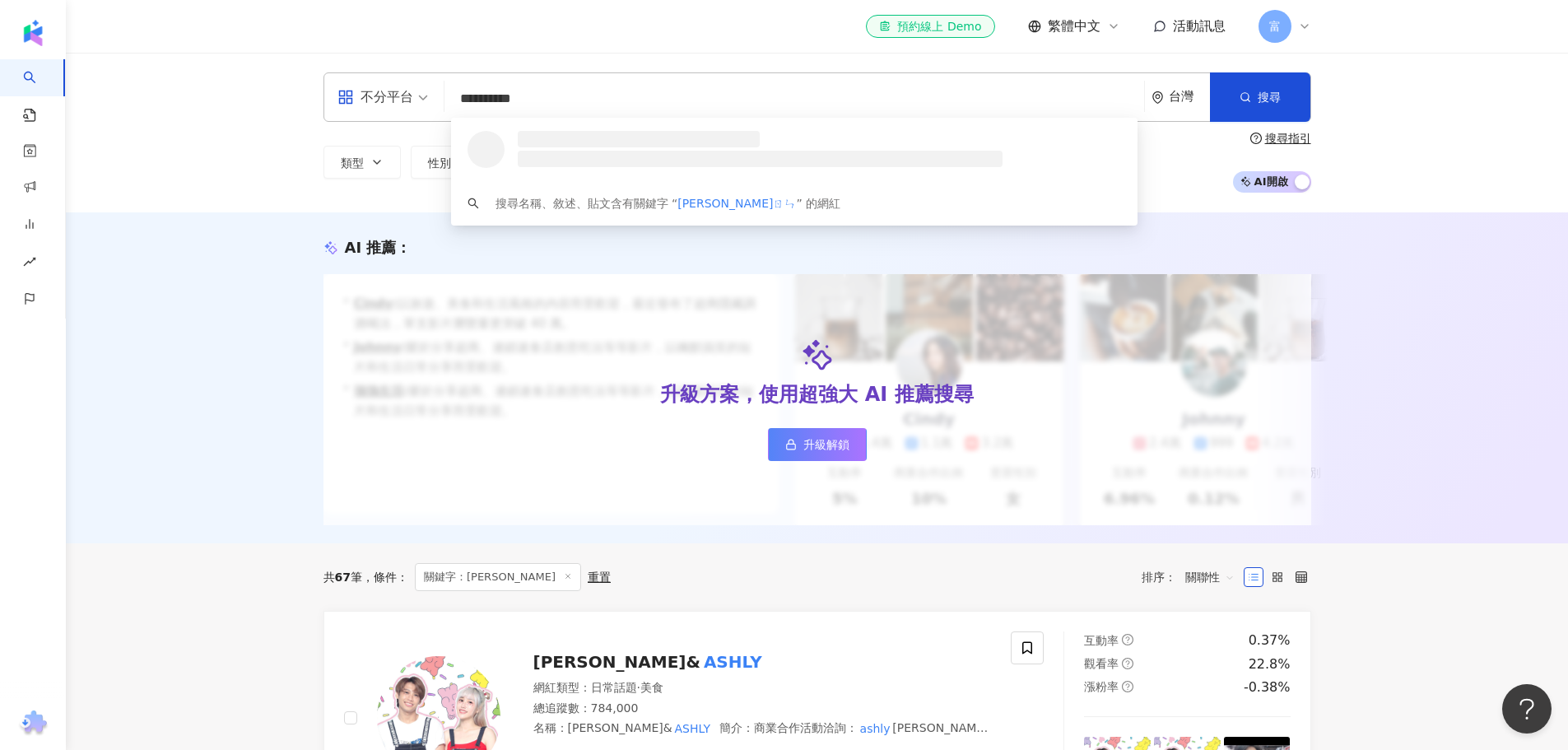
type input "*********"
click at [583, 145] on div "Stella Cheng" at bounding box center [565, 139] width 107 height 16
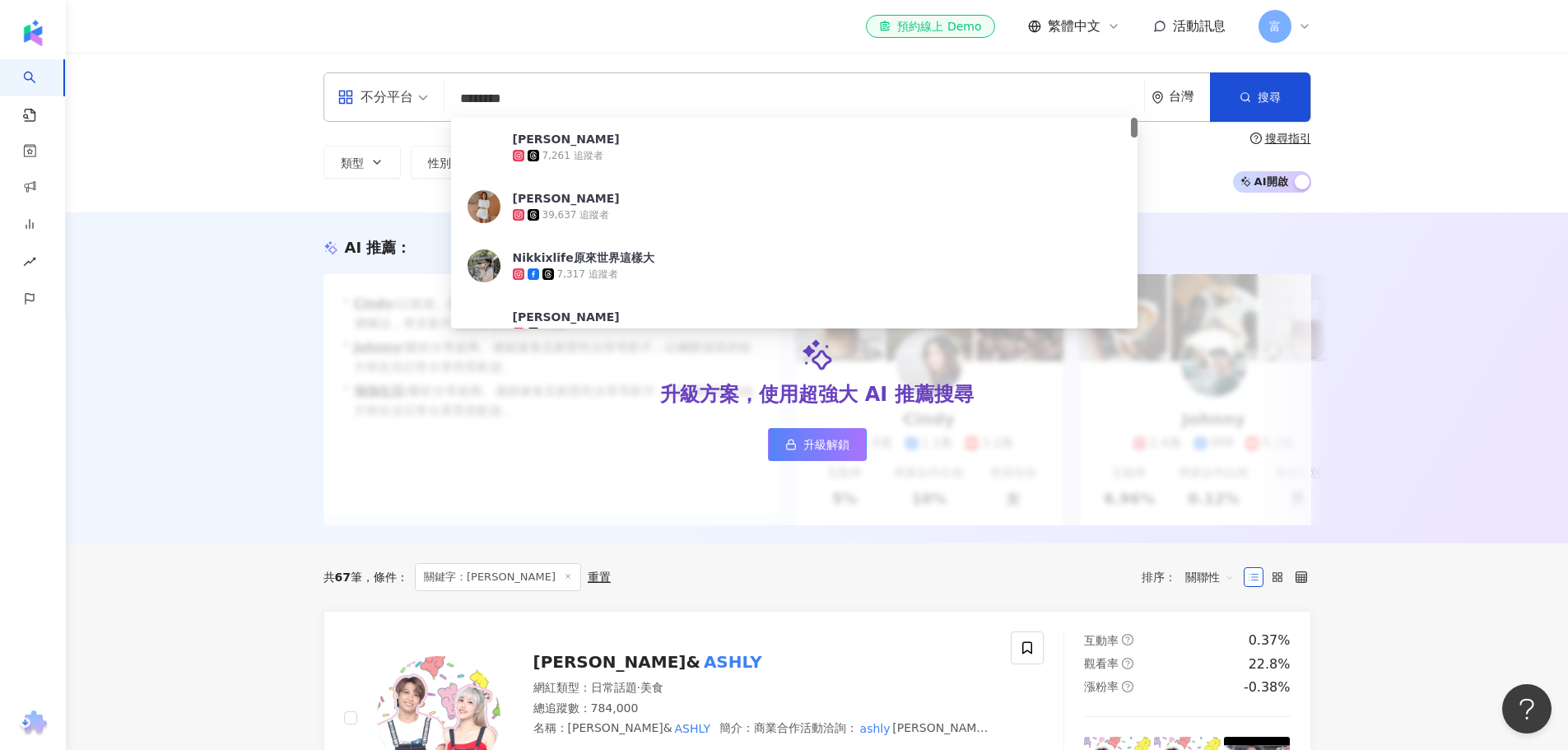
type input "*******"
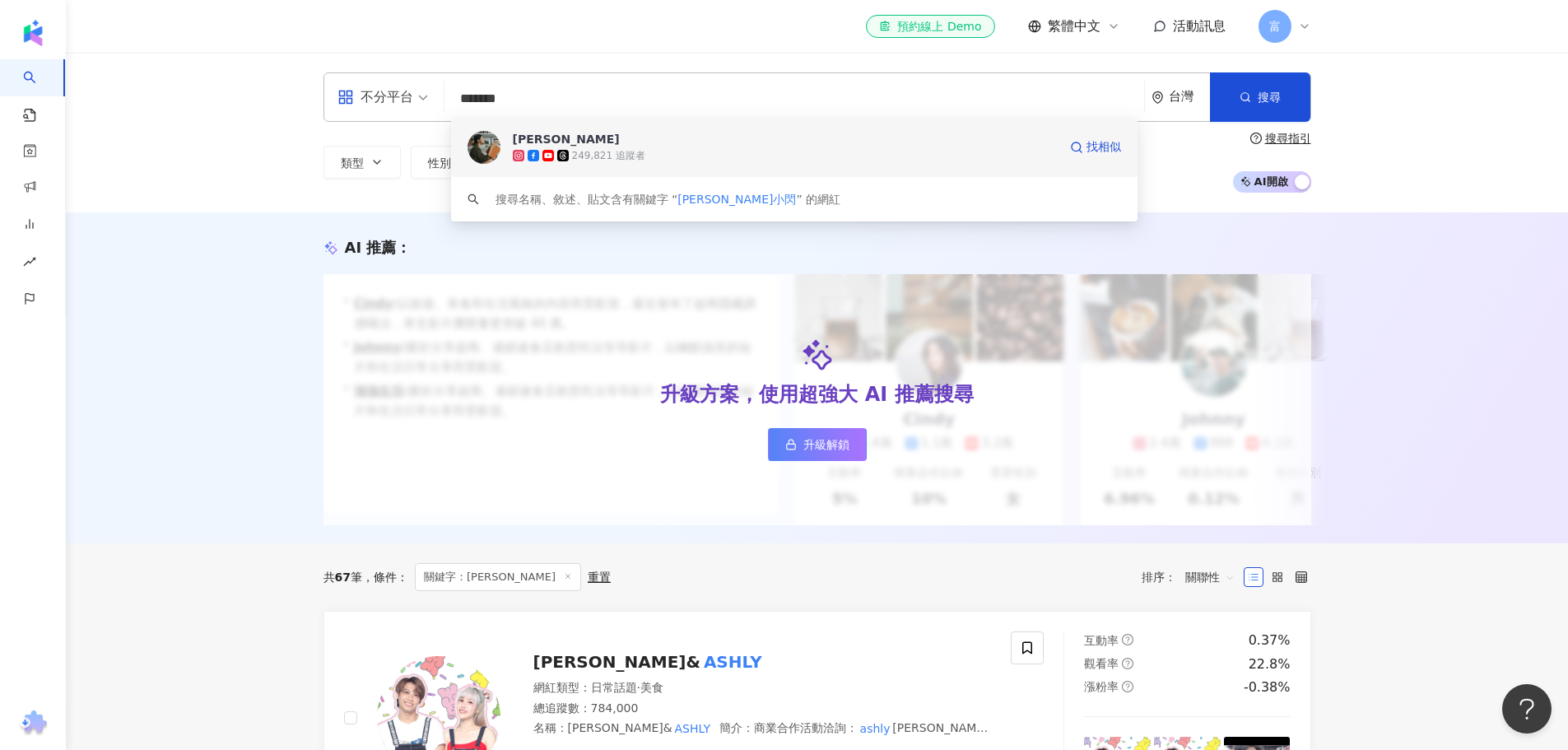
click at [620, 137] on span "[PERSON_NAME]" at bounding box center [784, 139] width 545 height 16
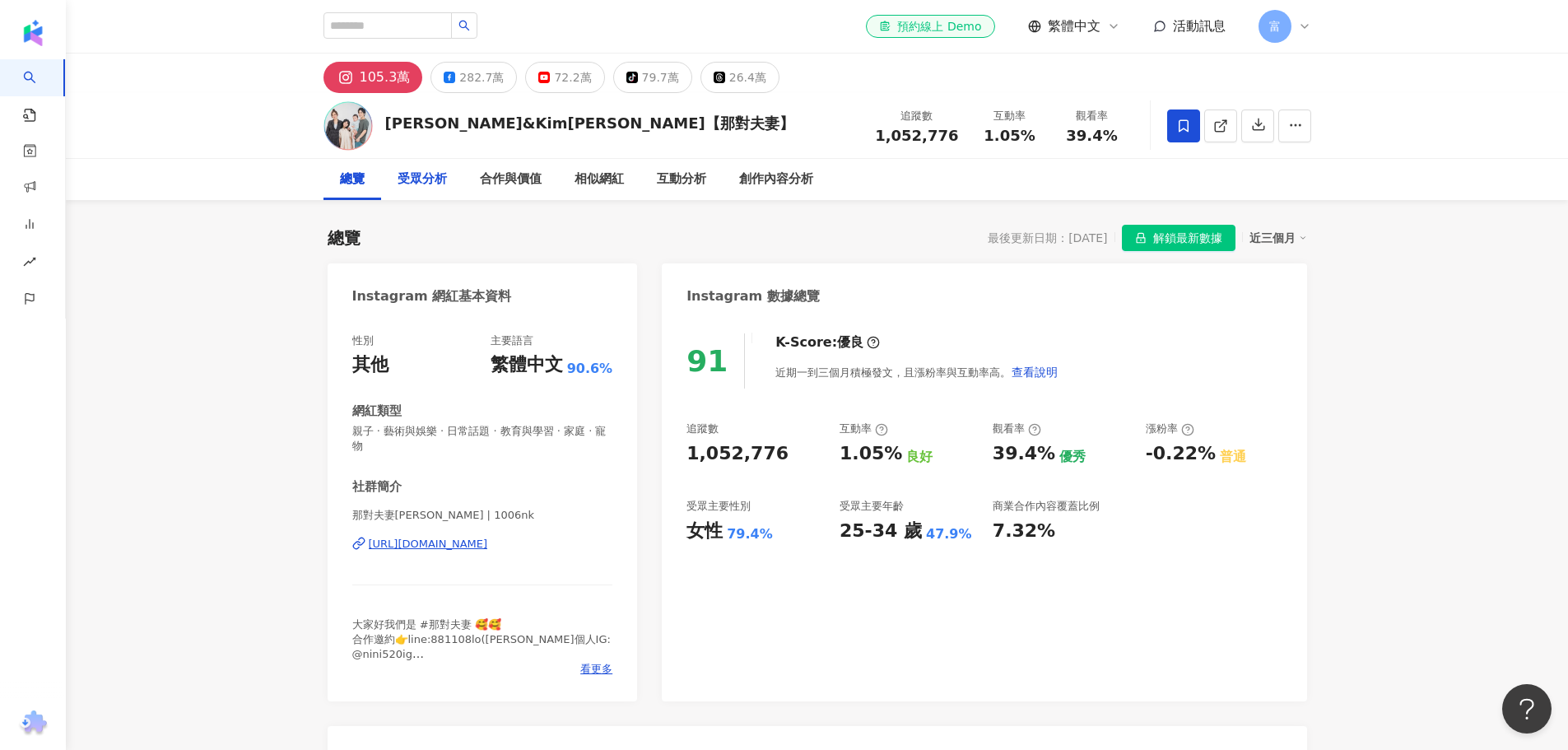
click at [443, 186] on div "受眾分析" at bounding box center [423, 179] width 50 height 20
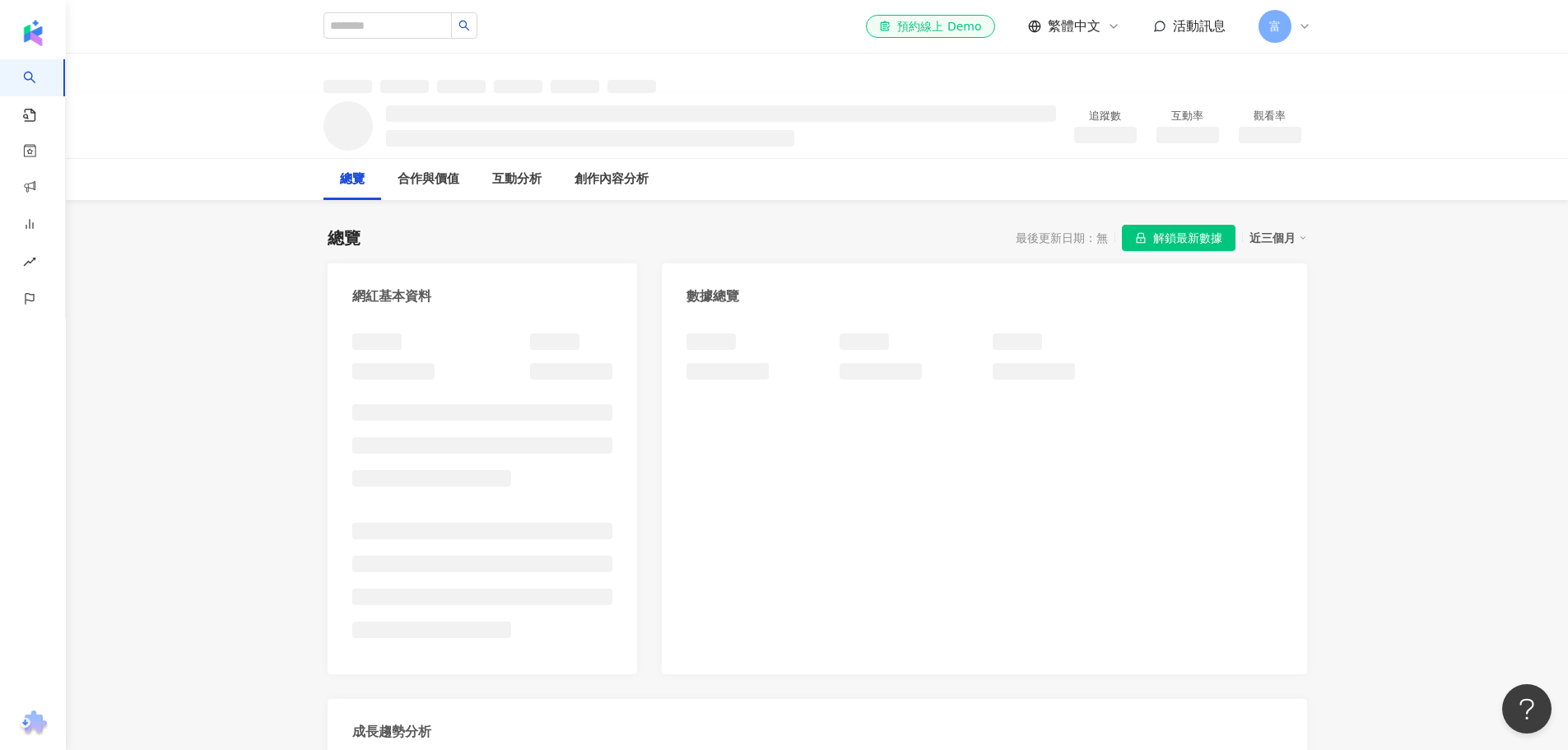
scroll to position [82, 0]
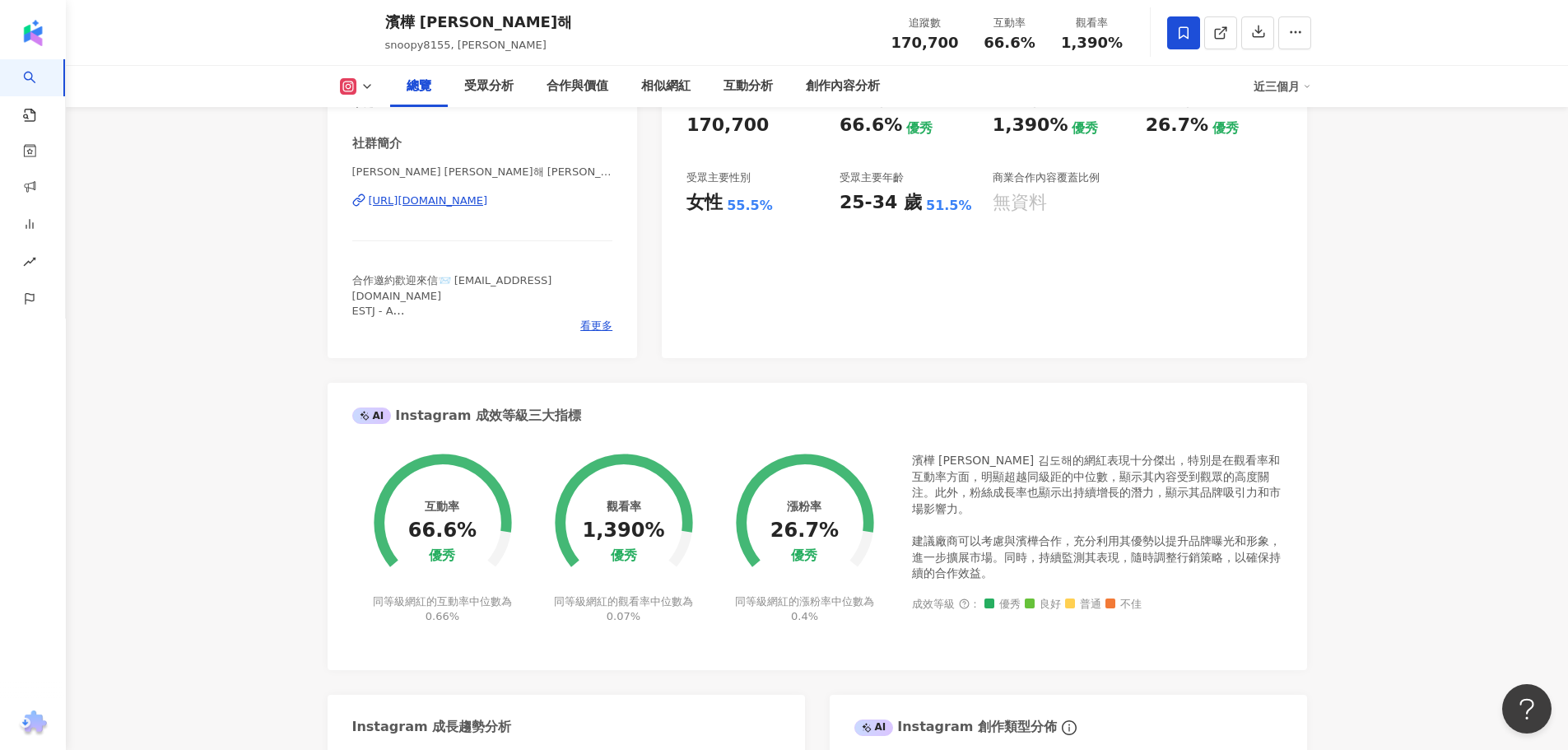
scroll to position [393, 0]
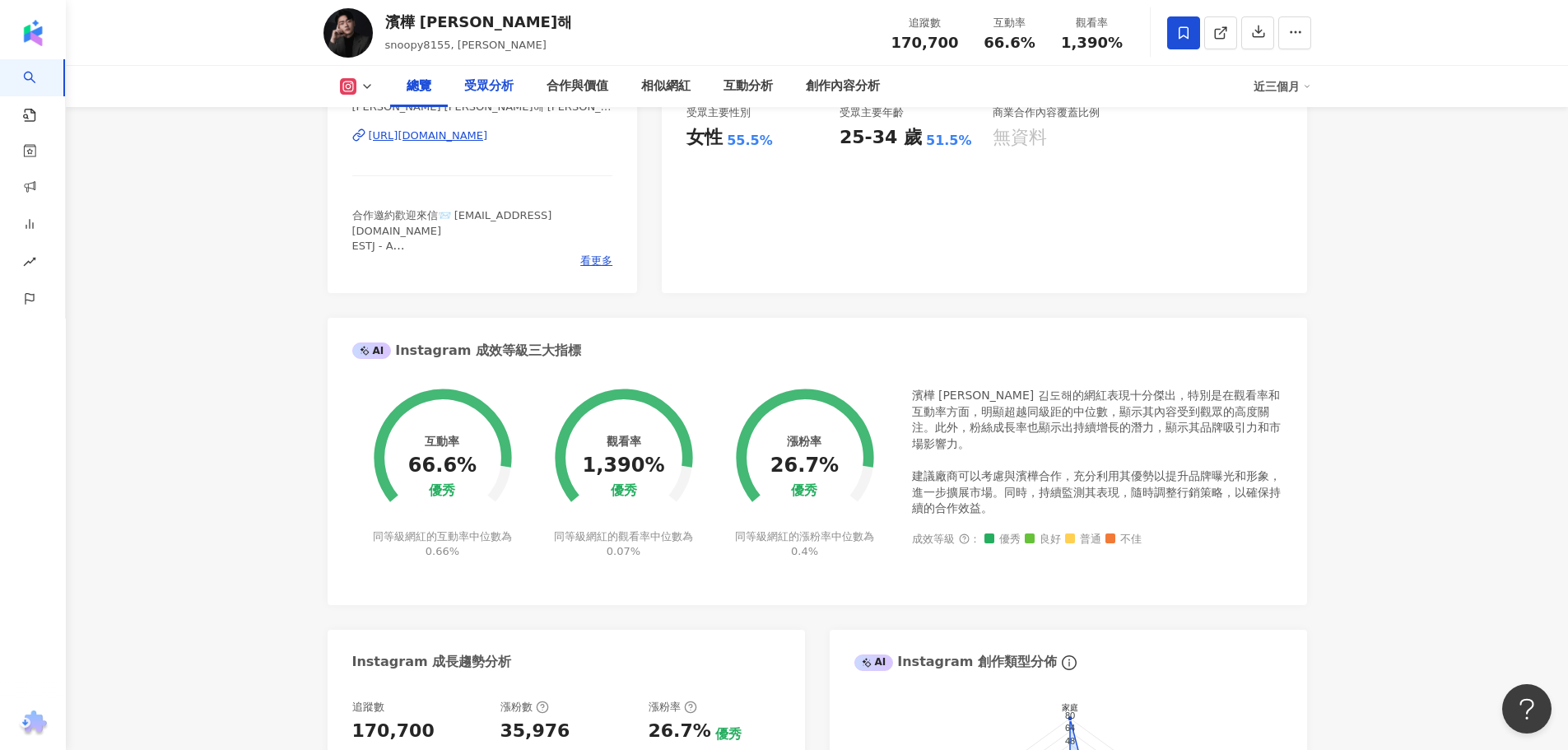
click at [511, 94] on div "受眾分析" at bounding box center [489, 86] width 50 height 20
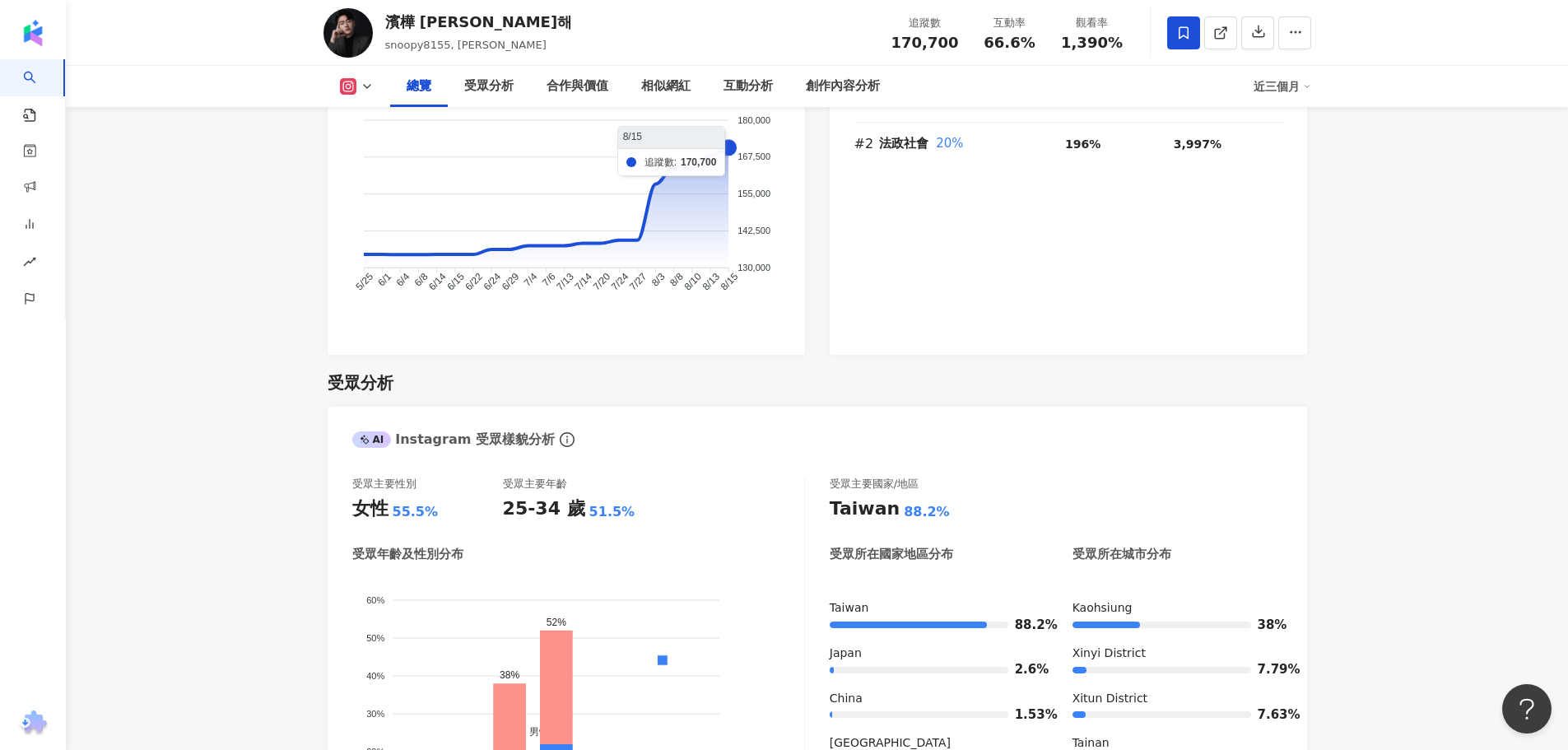
scroll to position [1079, 0]
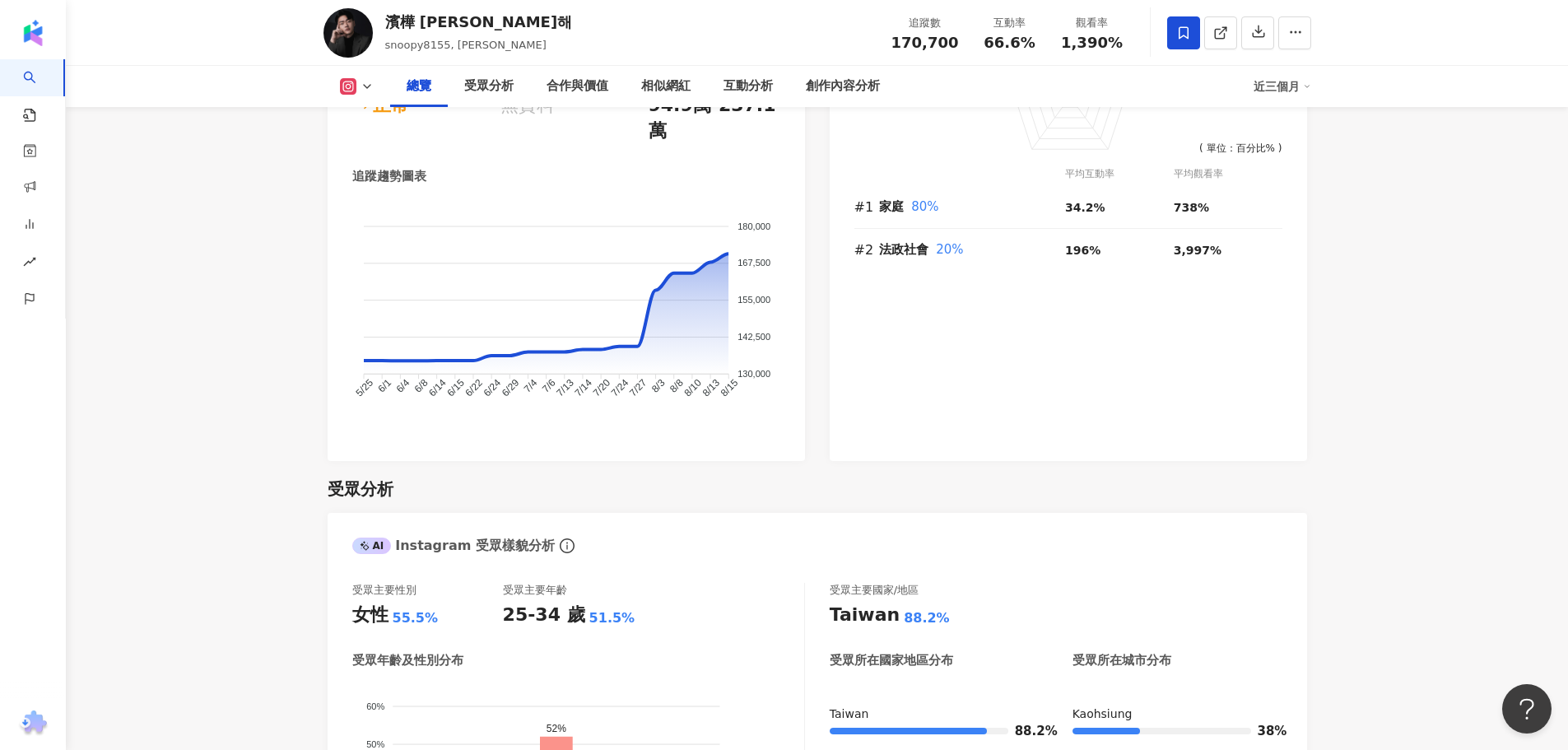
click at [406, 84] on div "總覽" at bounding box center [418, 86] width 25 height 20
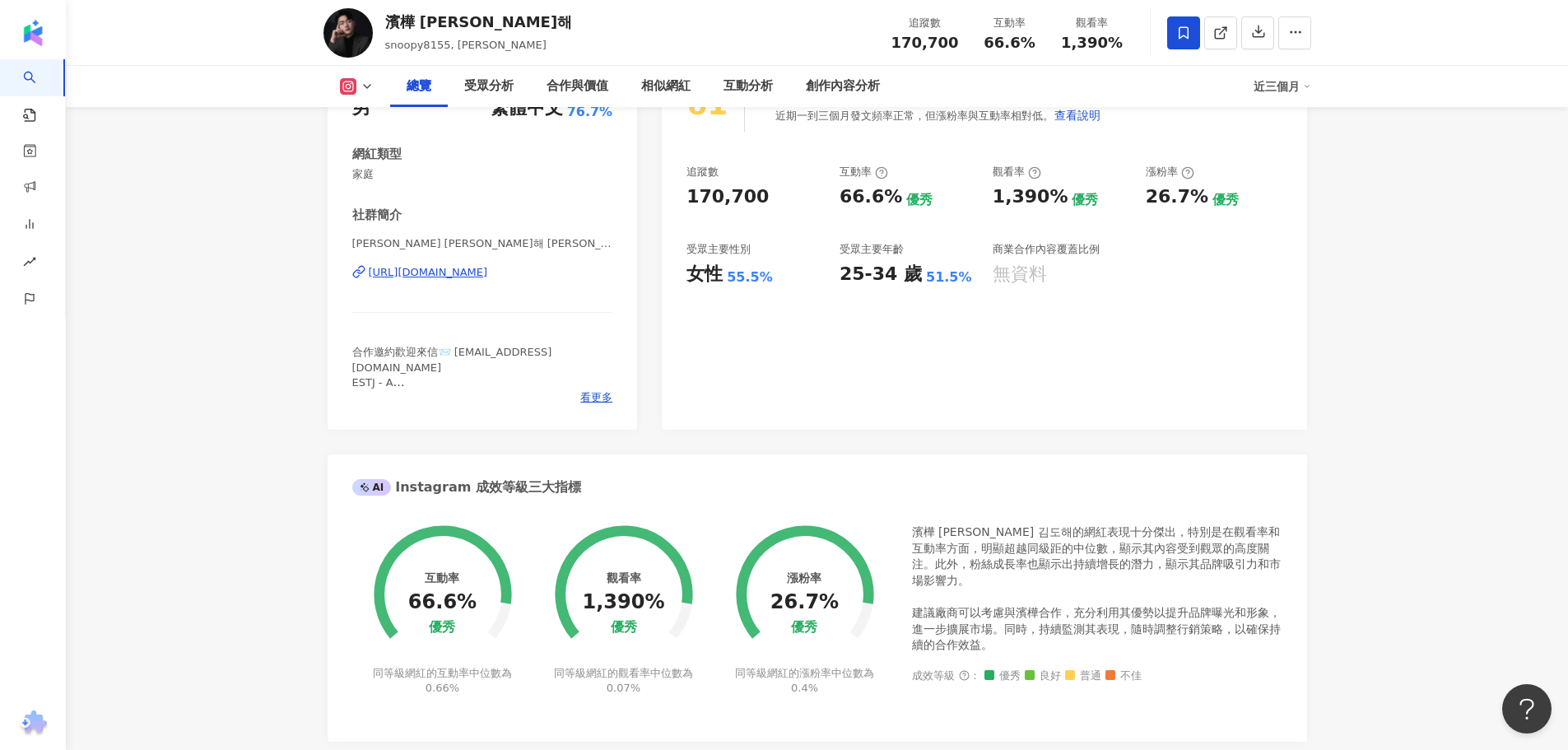
scroll to position [0, 0]
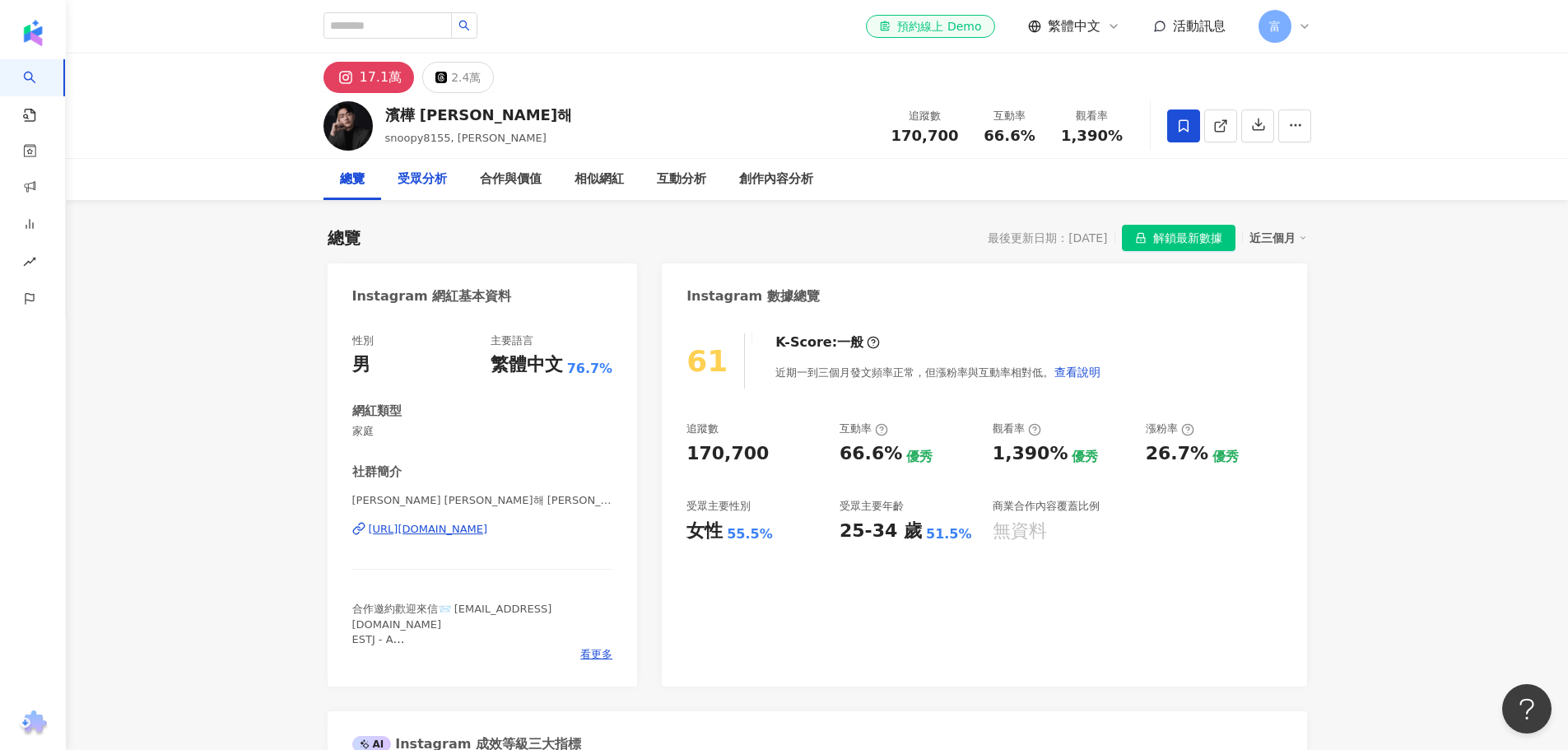
click at [423, 186] on div "受眾分析" at bounding box center [423, 179] width 50 height 20
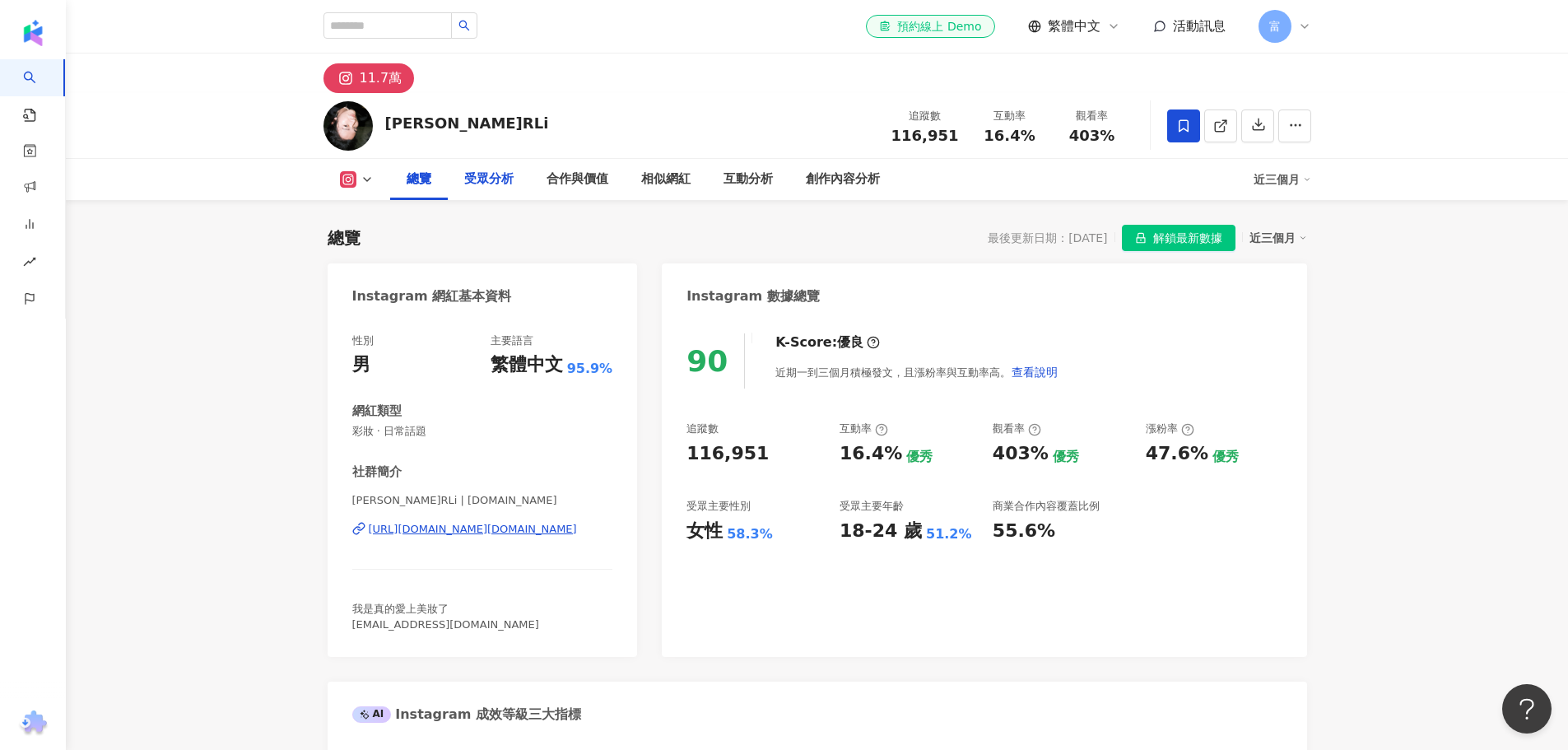
click at [524, 185] on div "受眾分析" at bounding box center [488, 180] width 82 height 41
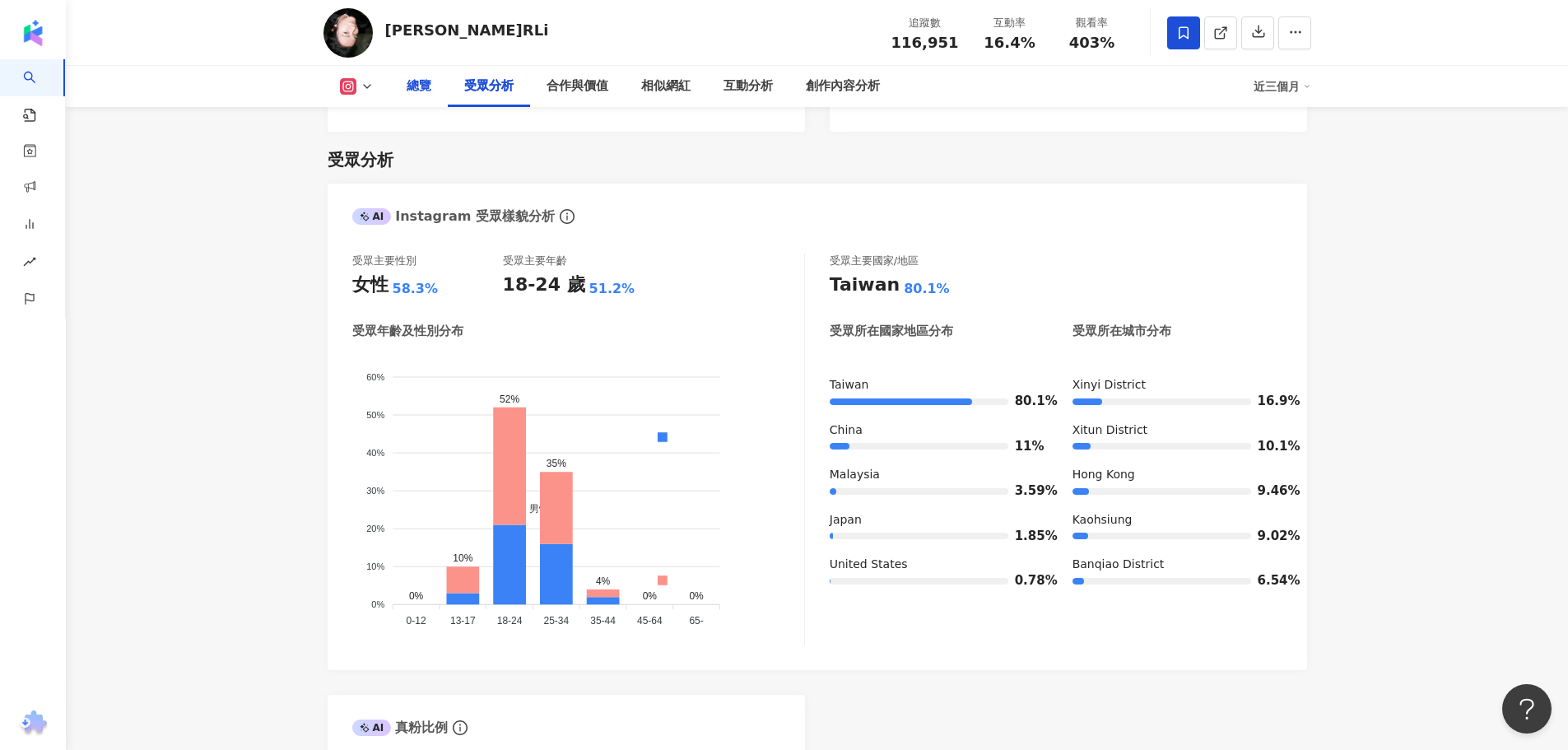
click at [435, 84] on div "總覽" at bounding box center [418, 86] width 57 height 41
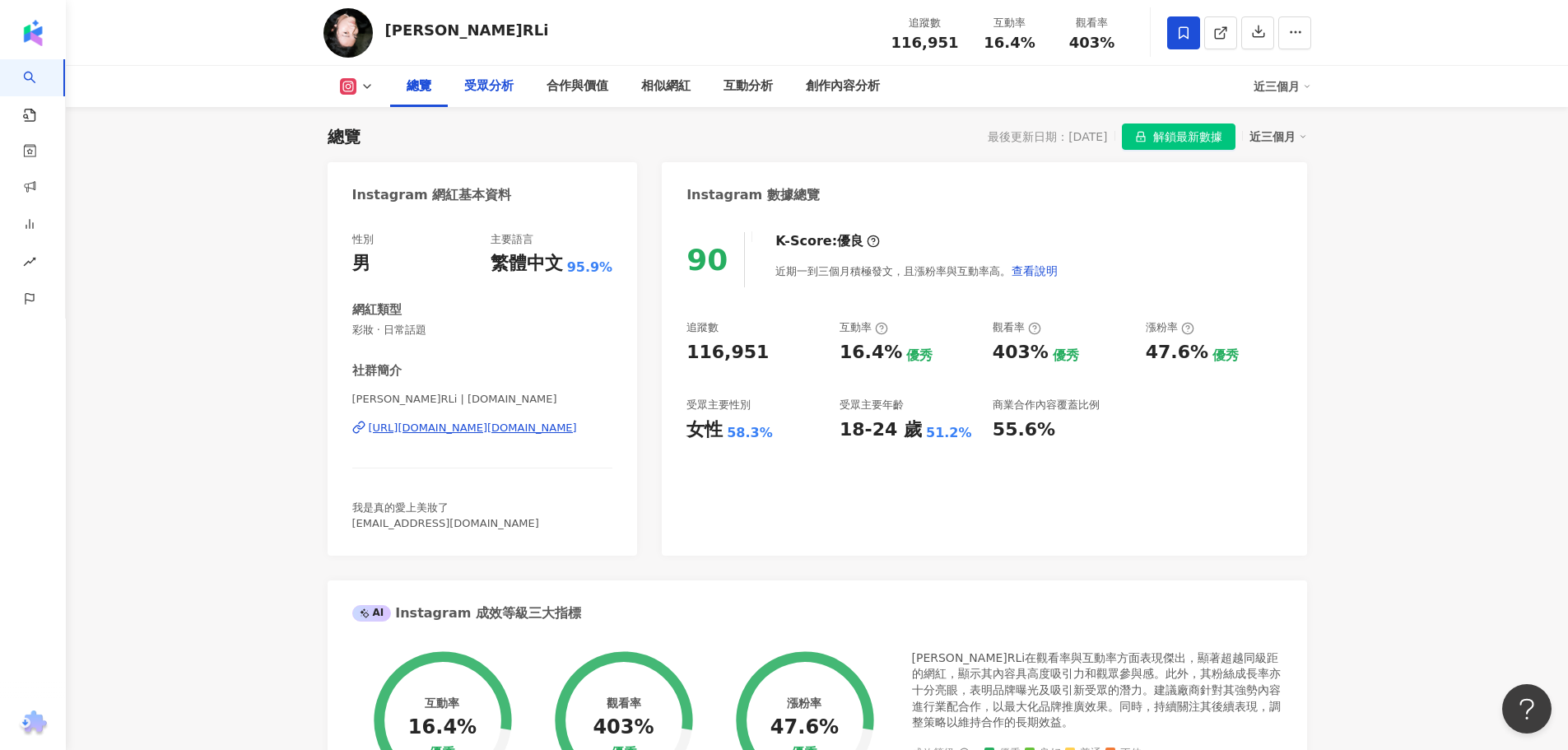
click at [505, 87] on div "受眾分析" at bounding box center [489, 86] width 50 height 20
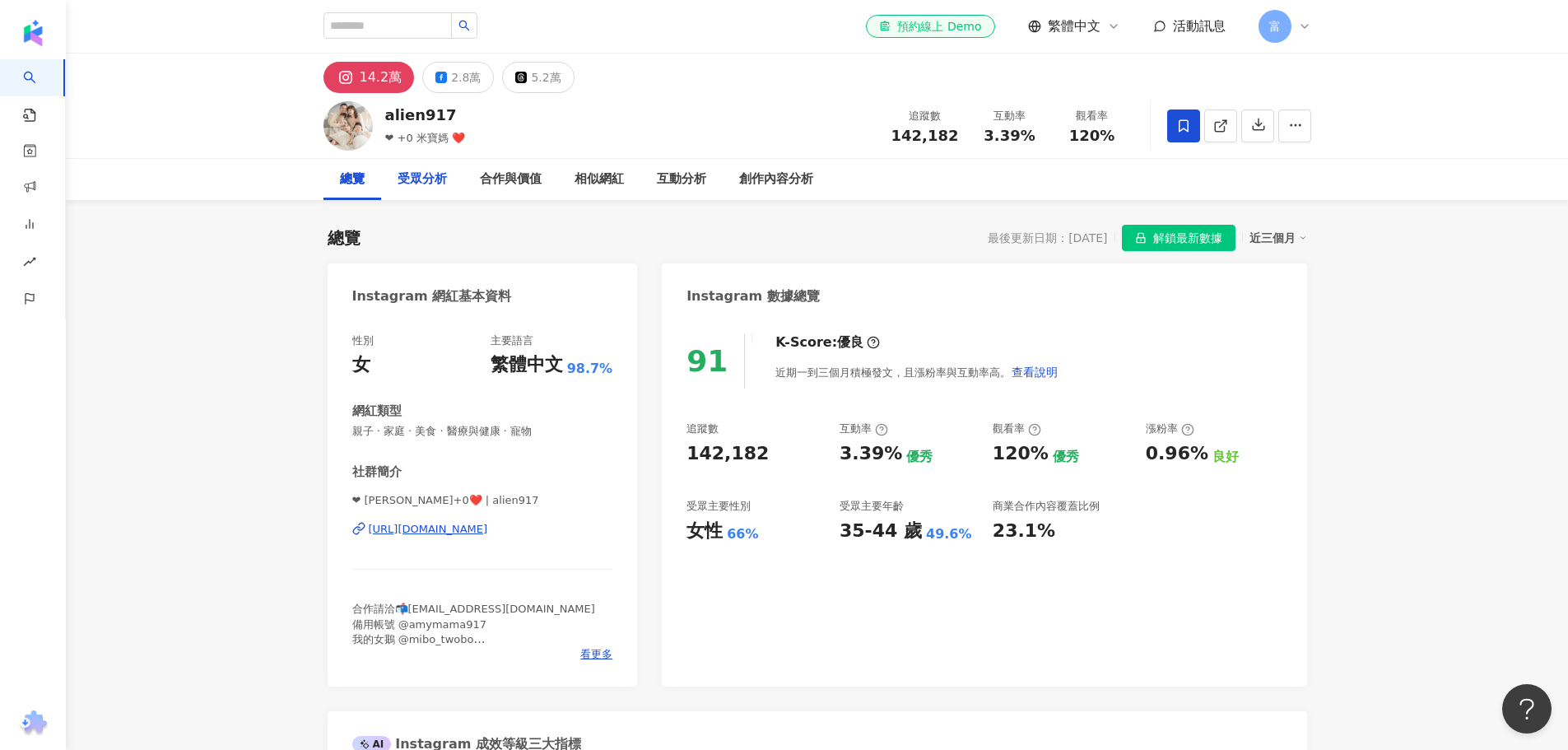
click at [418, 172] on div "受眾分析" at bounding box center [423, 179] width 50 height 20
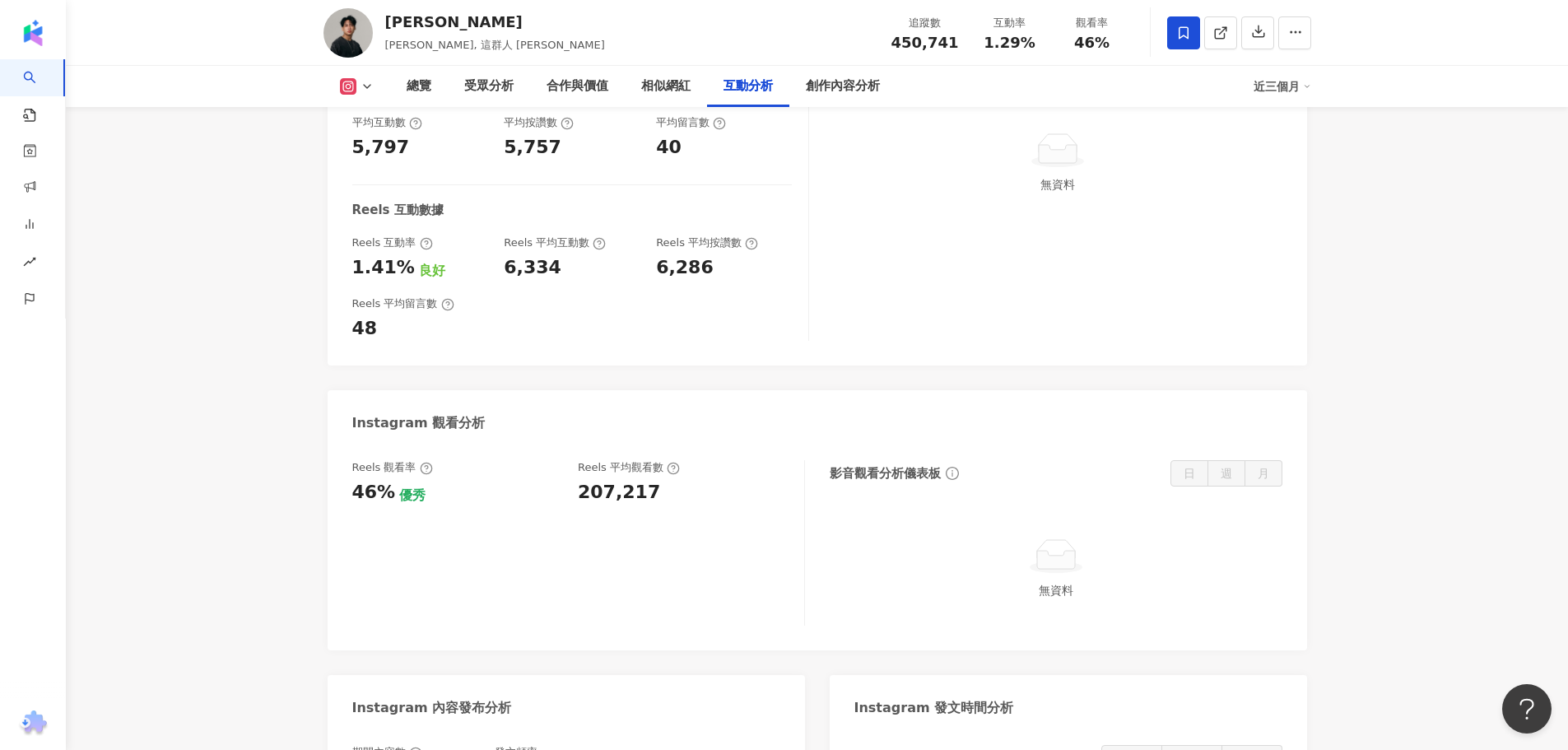
scroll to position [3753, 0]
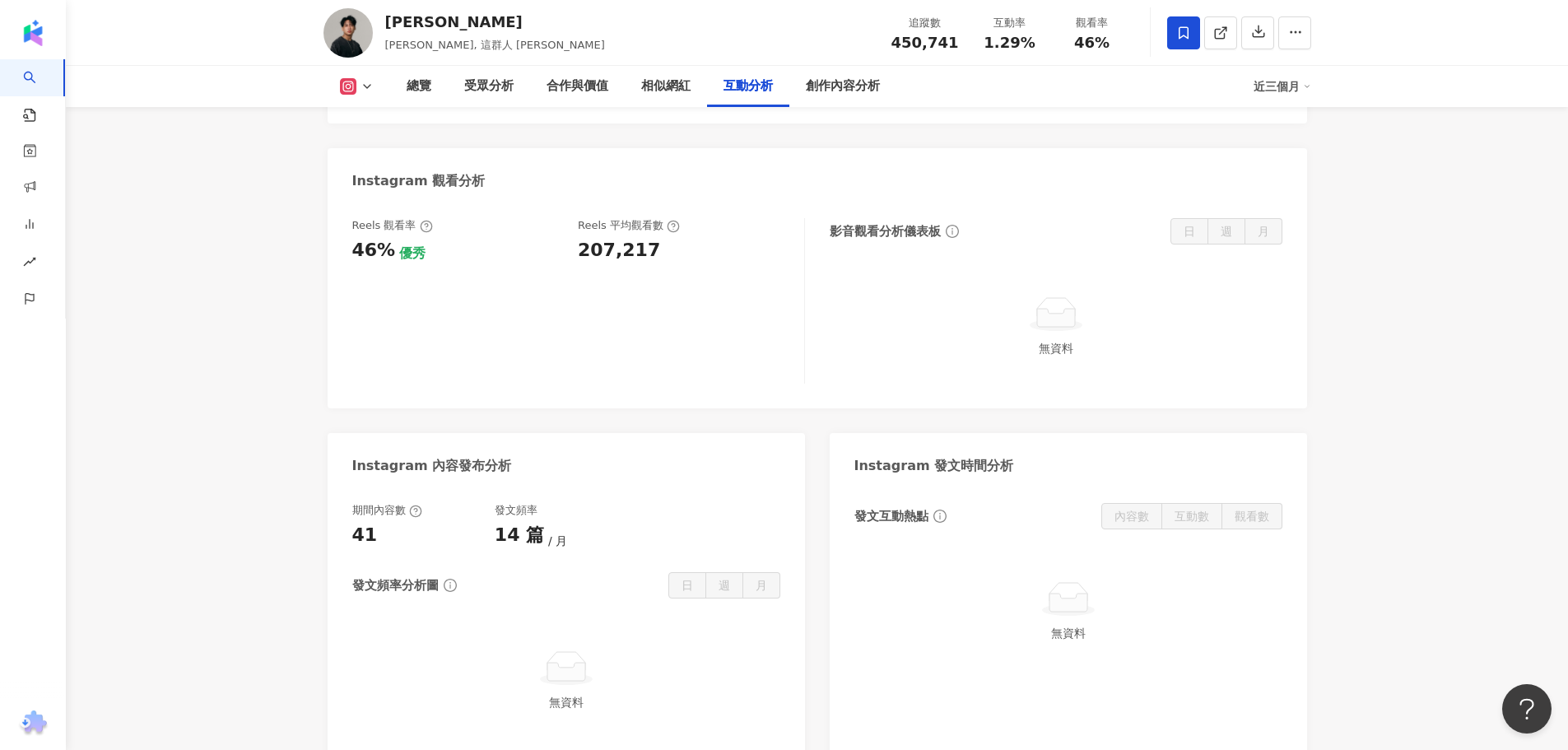
click at [568, 663] on icon at bounding box center [566, 671] width 38 height 18
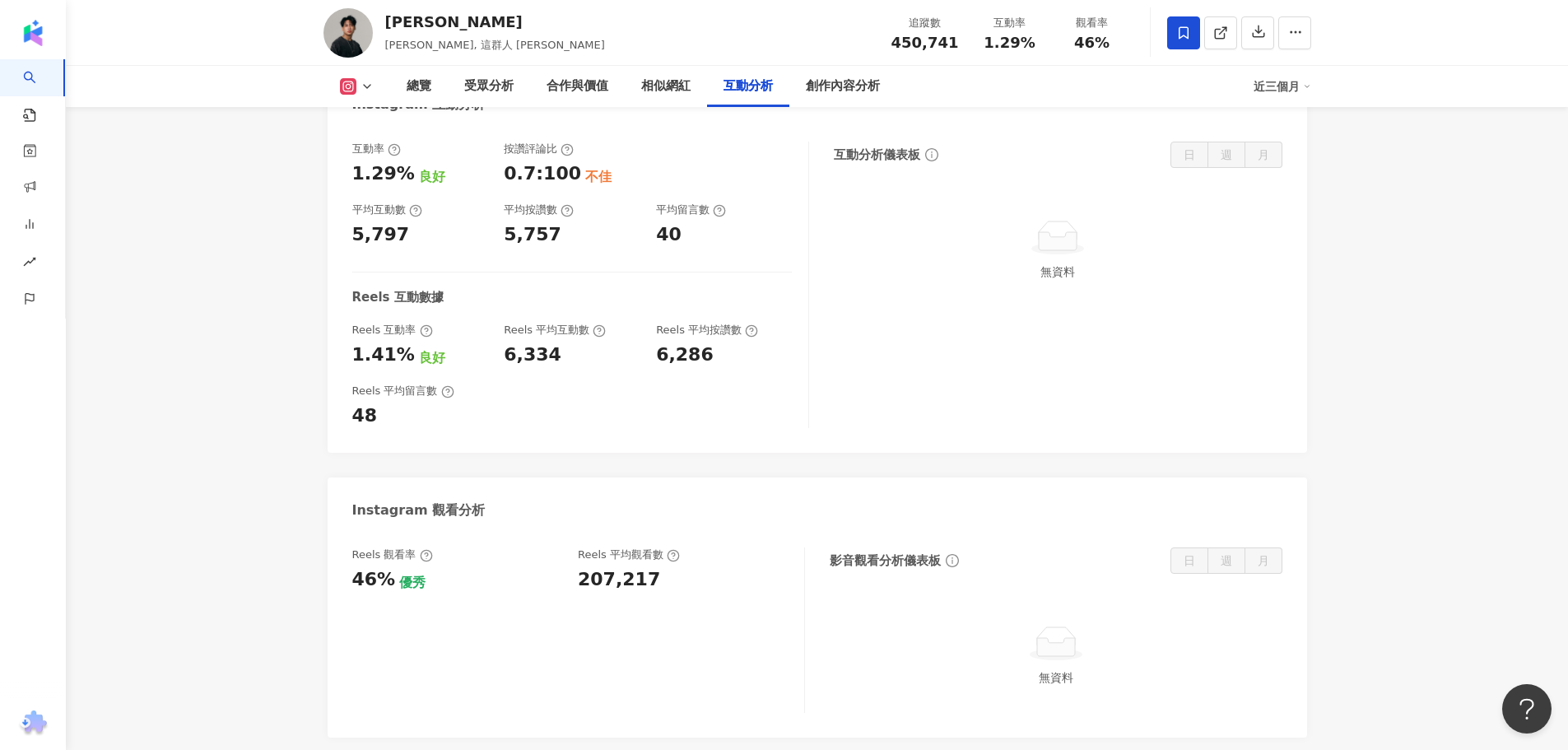
scroll to position [3096, 0]
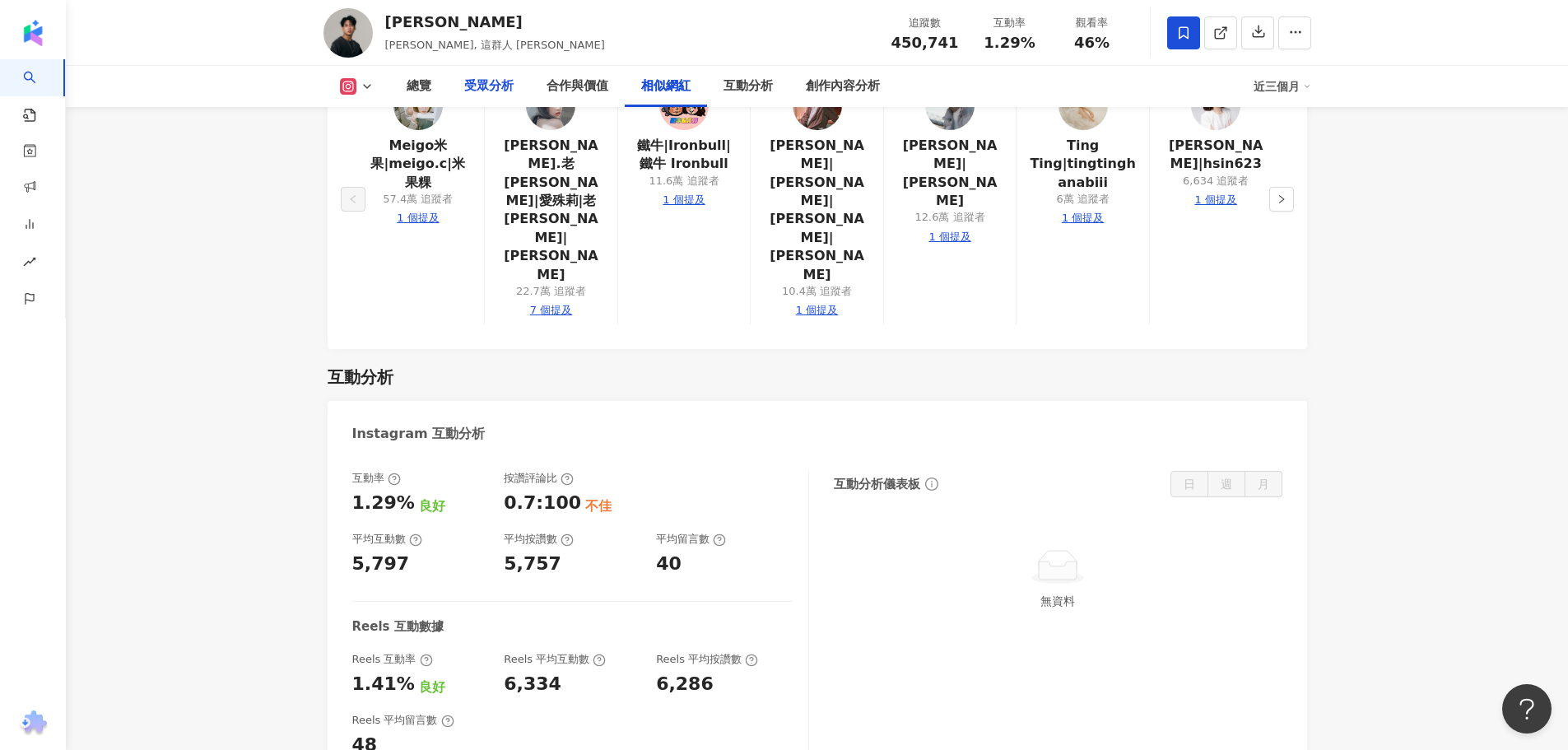
click at [488, 92] on div "受眾分析" at bounding box center [489, 86] width 50 height 20
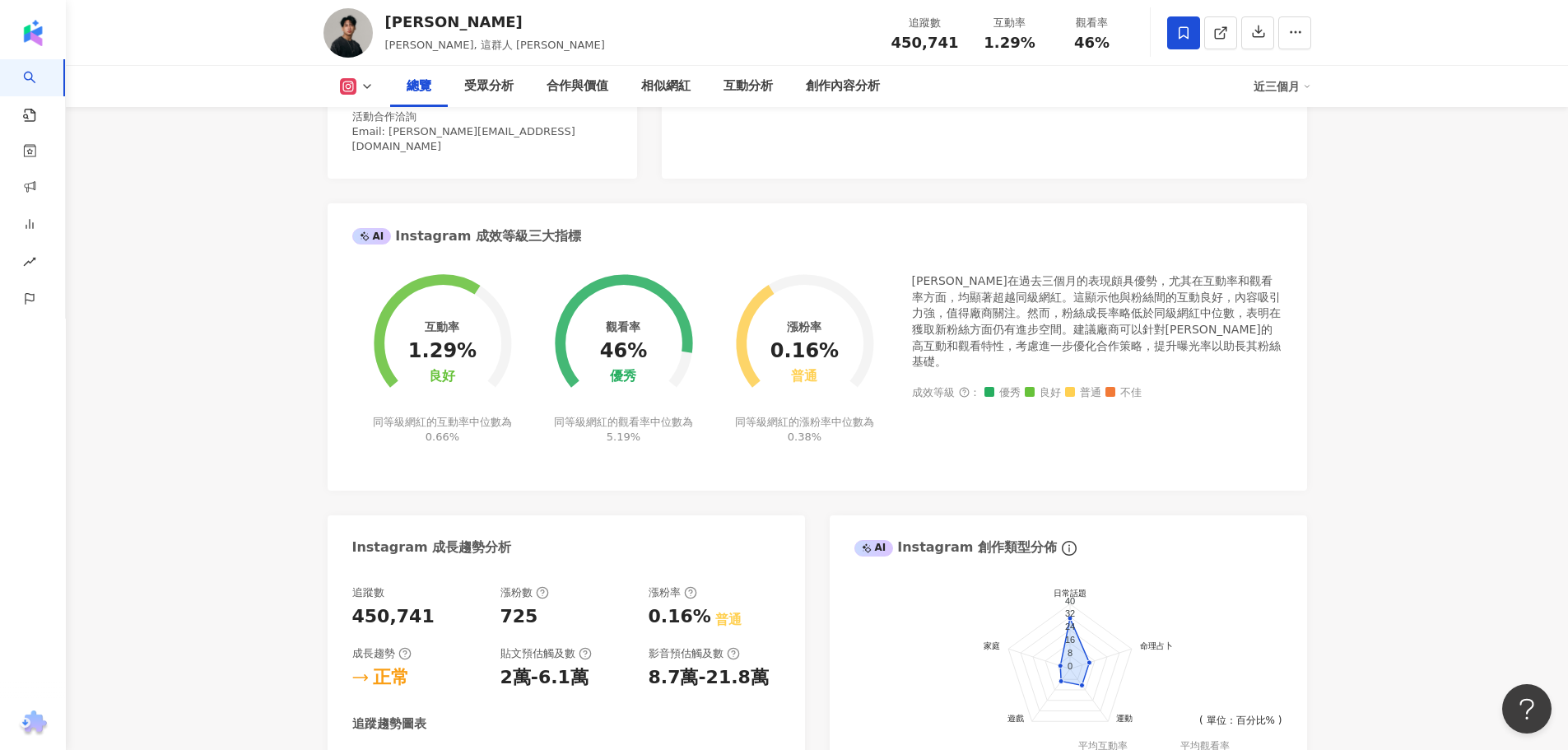
scroll to position [229, 0]
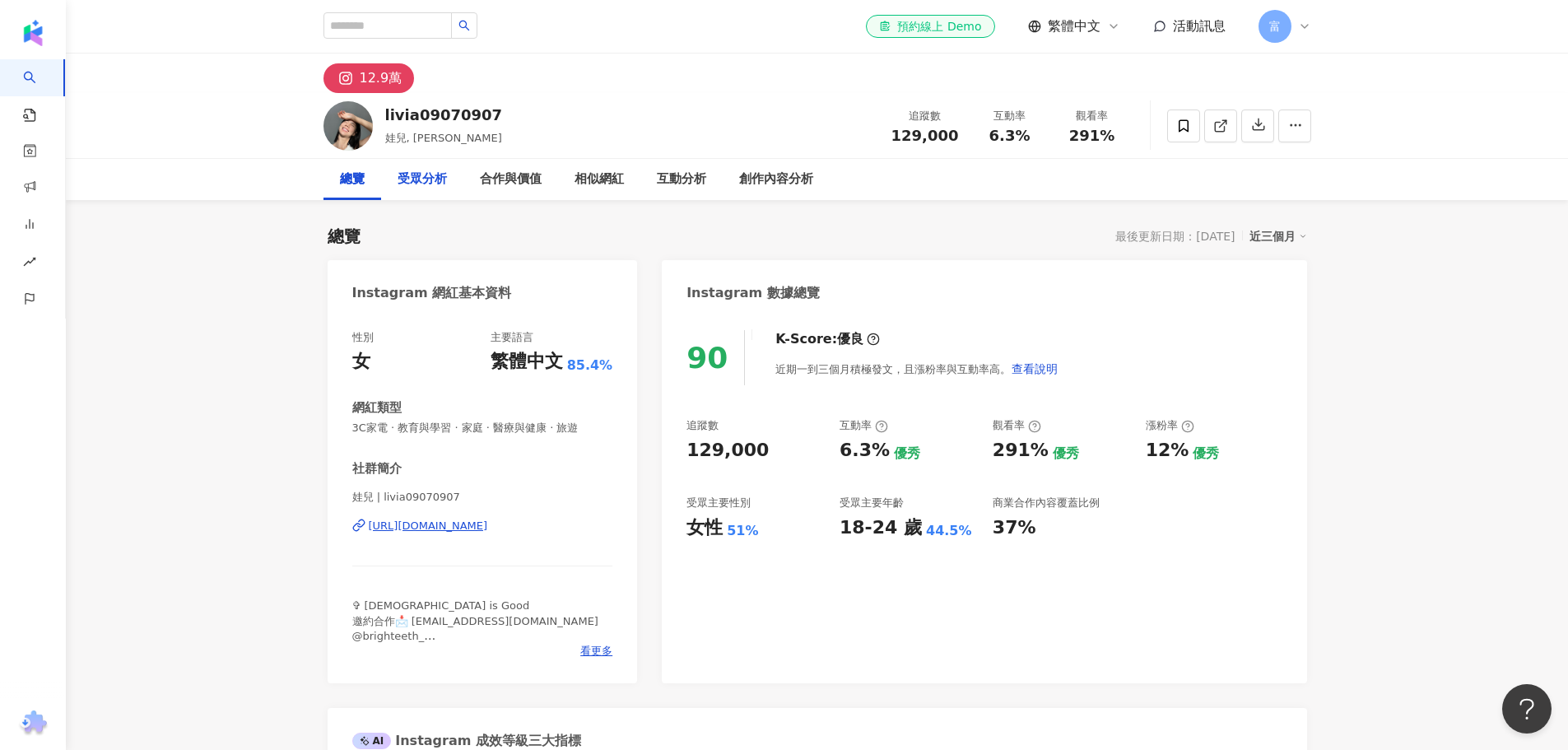
click at [442, 184] on div "受眾分析" at bounding box center [423, 179] width 50 height 20
click at [443, 8] on div "el-icon-cs 預約線上 Demo 繁體中文 活動訊息 富" at bounding box center [817, 27] width 988 height 53
click at [435, 22] on input "search" at bounding box center [388, 25] width 128 height 27
type input "*"
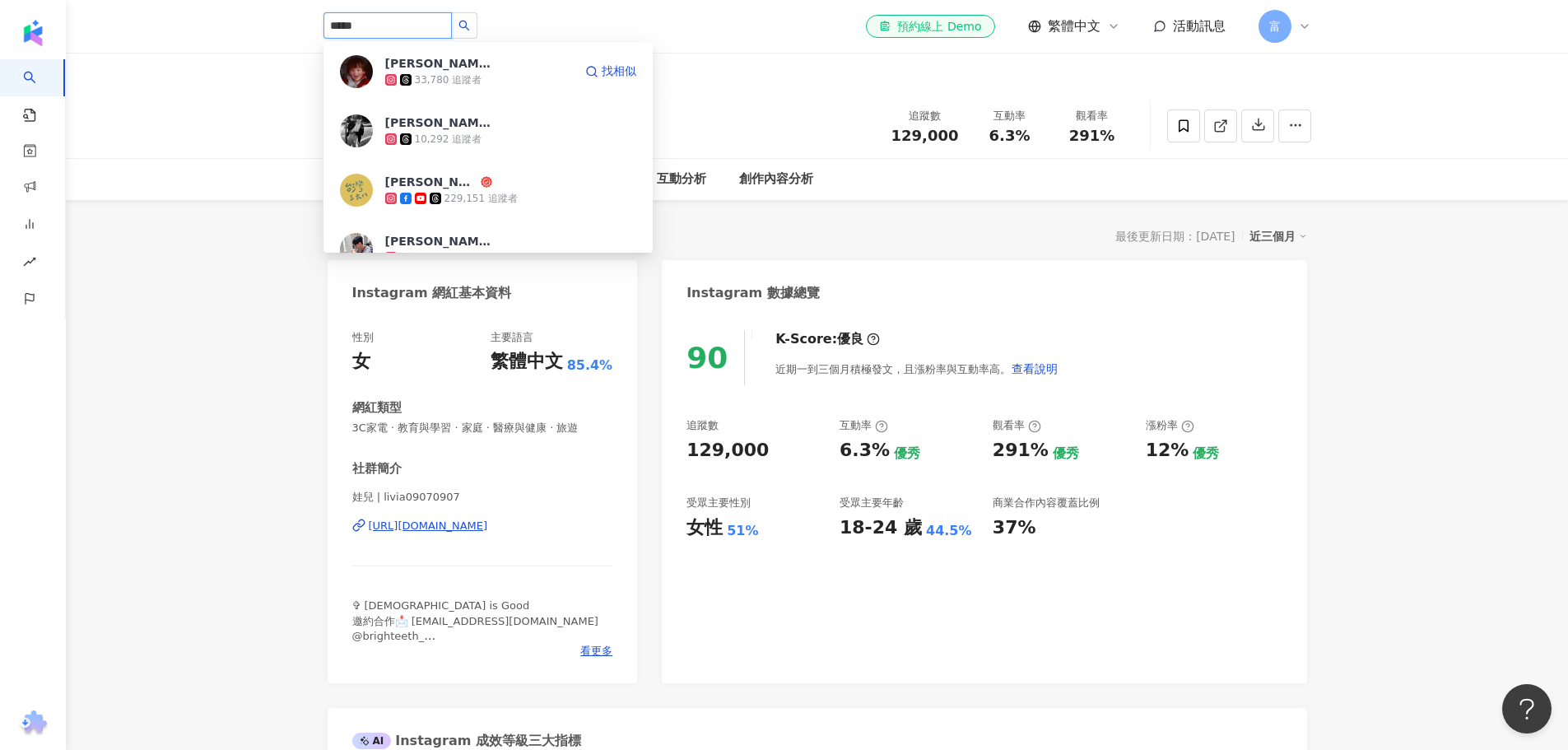
type input "***"
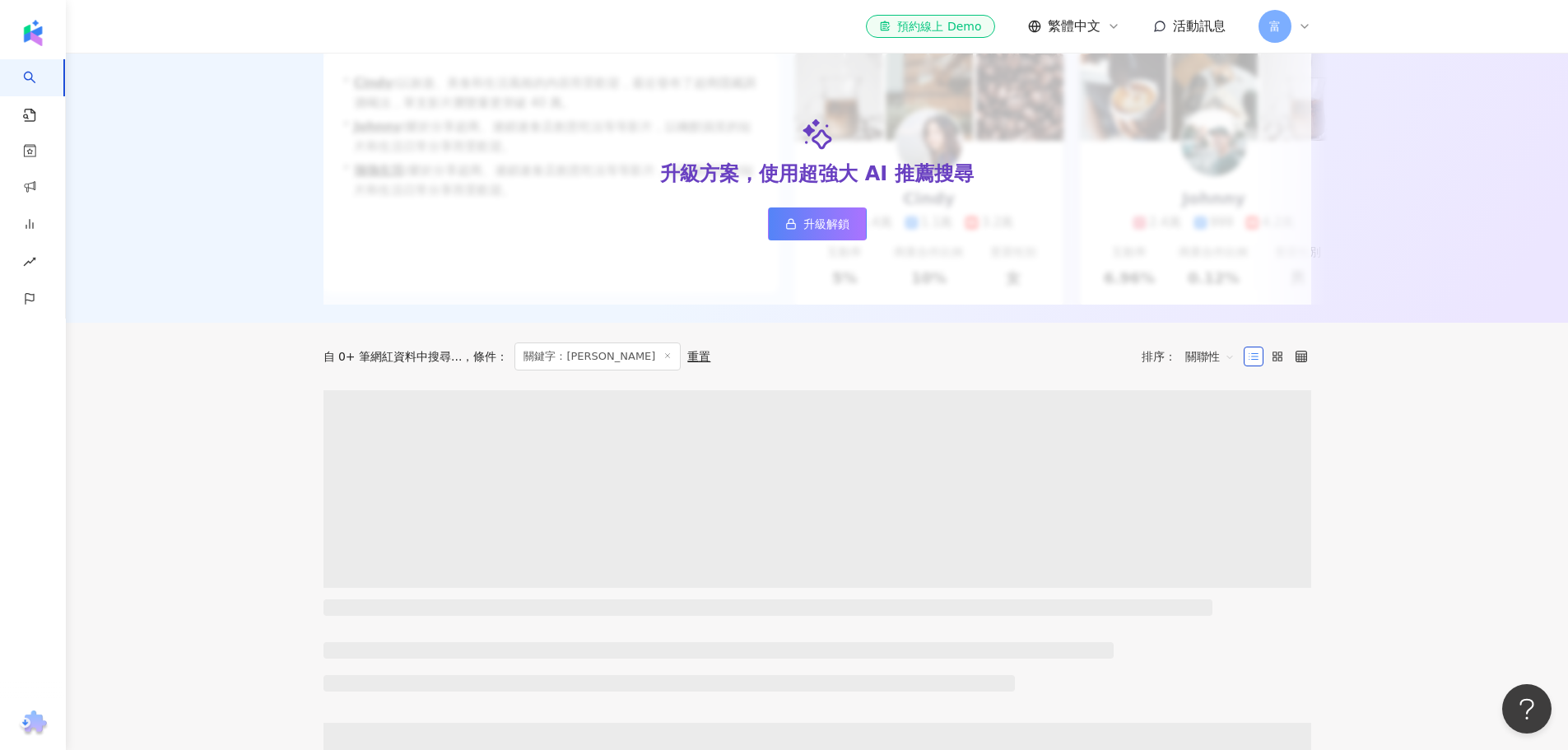
scroll to position [329, 0]
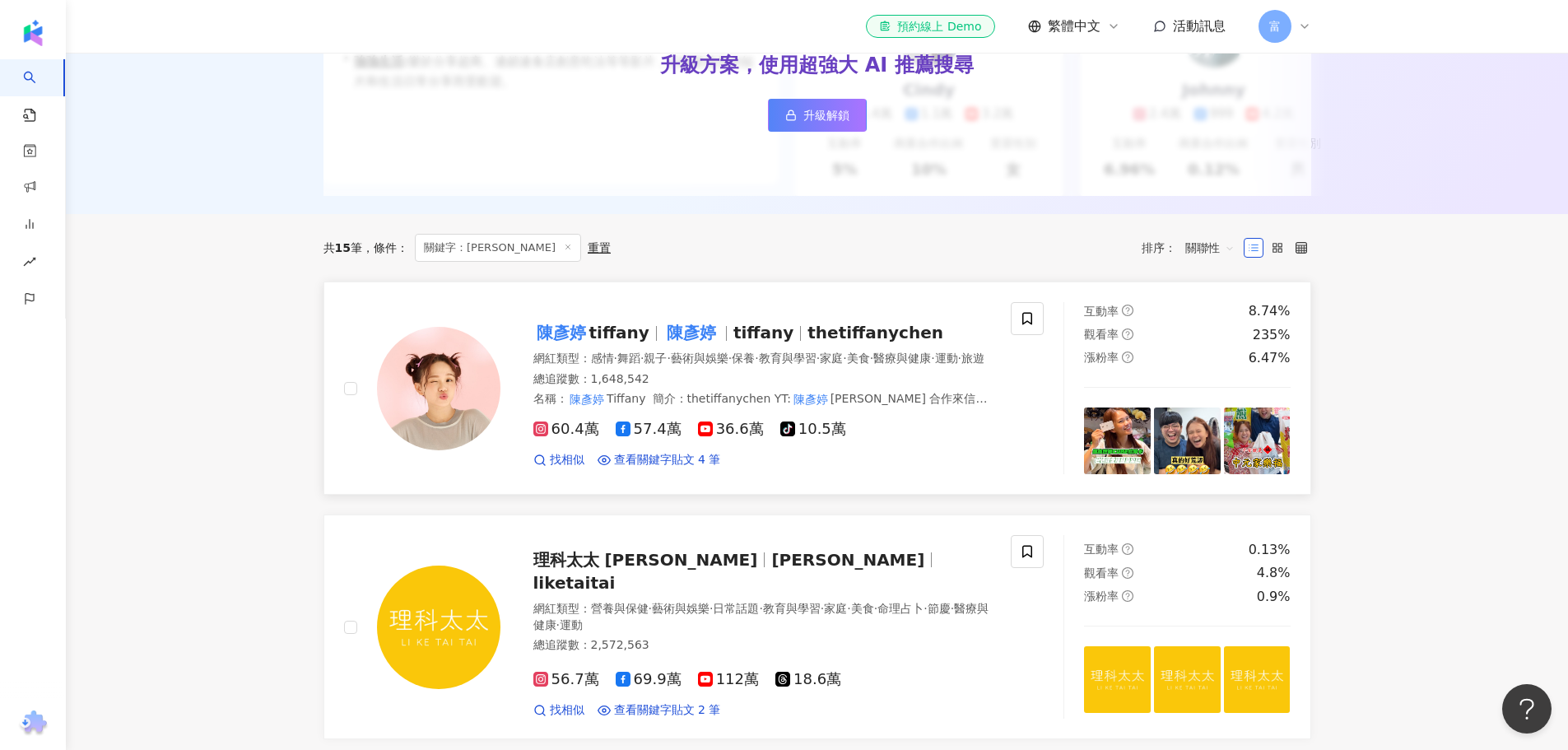
click at [643, 338] on span "tiffany" at bounding box center [619, 332] width 60 height 20
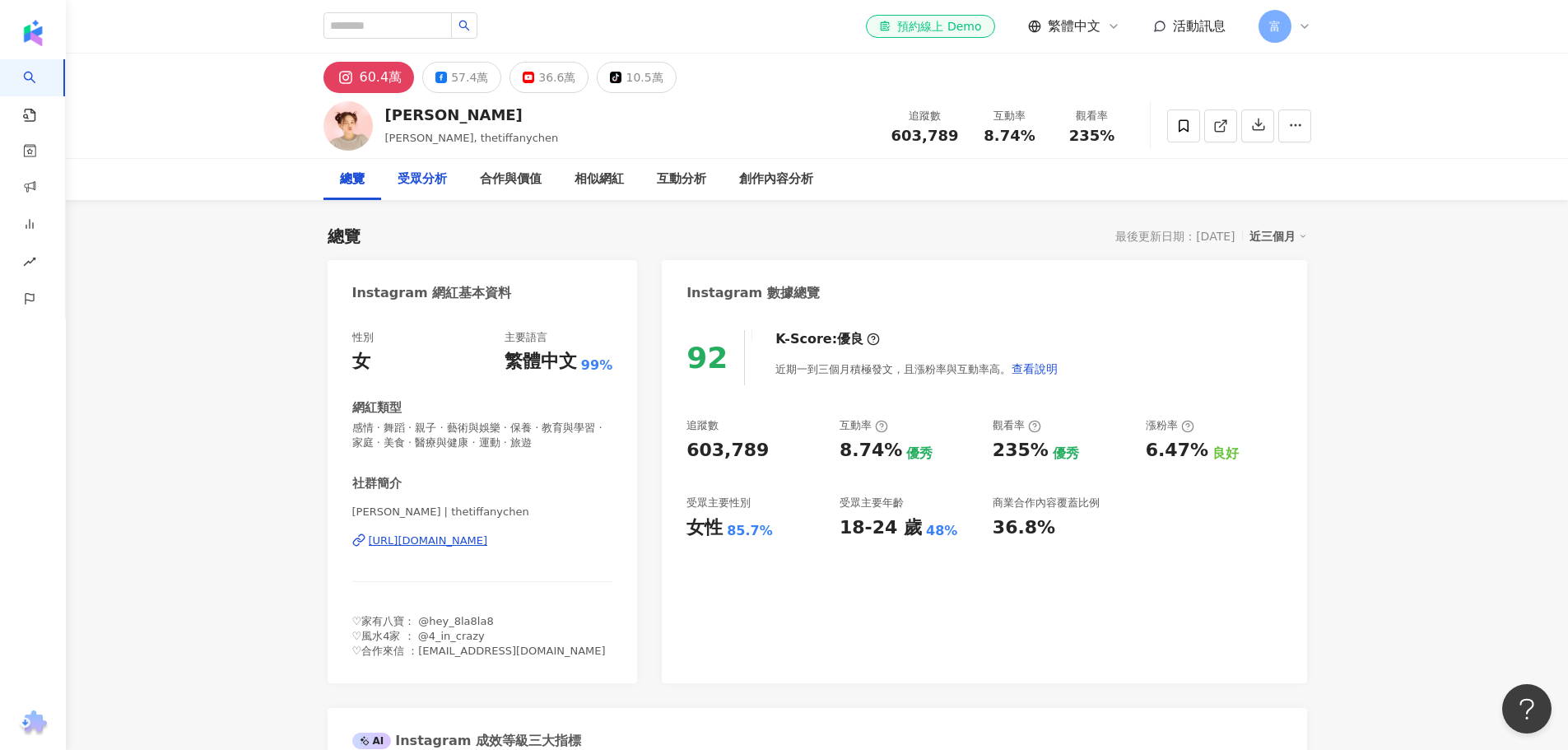
click at [428, 188] on div "受眾分析" at bounding box center [423, 179] width 50 height 20
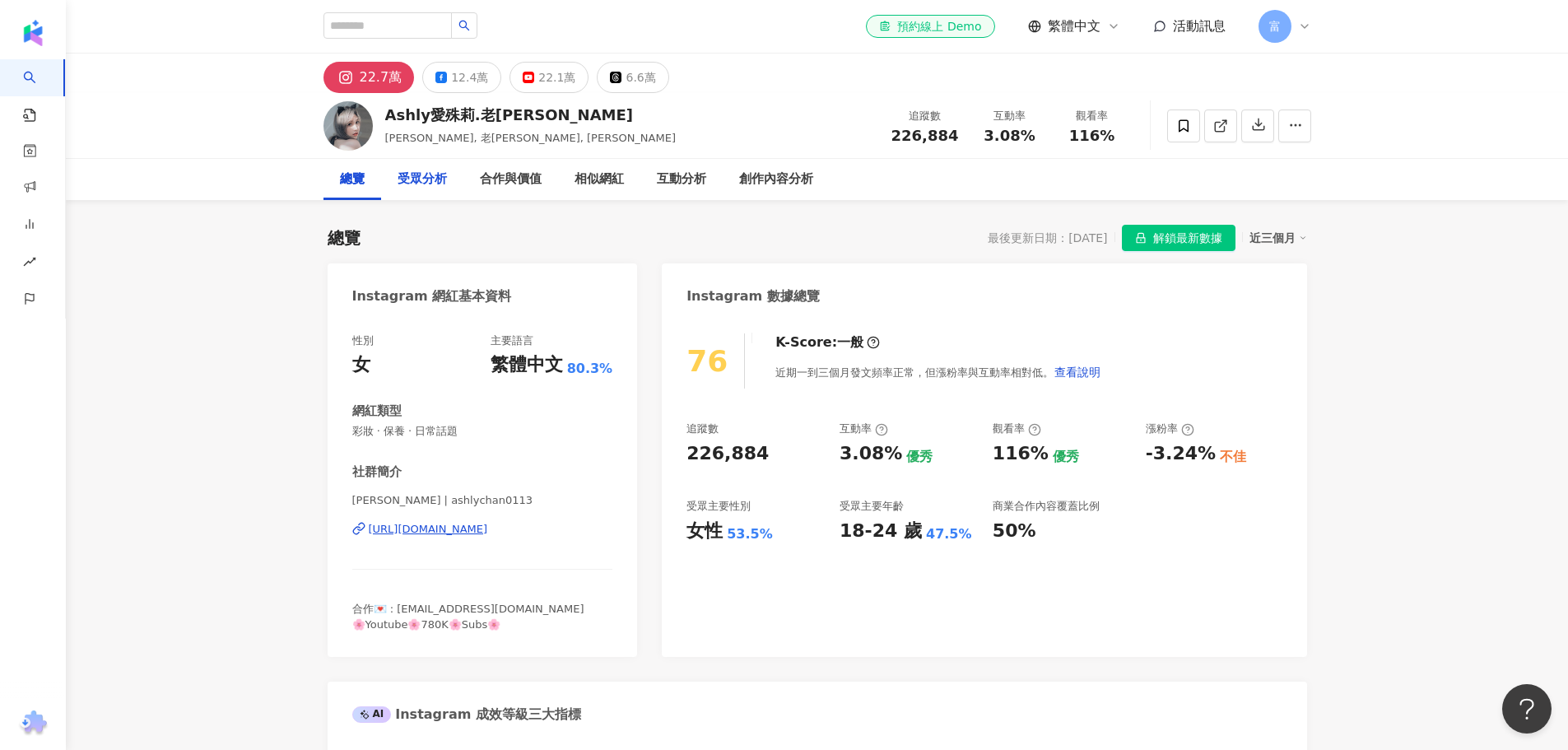
click at [449, 177] on div "受眾分析" at bounding box center [422, 180] width 82 height 41
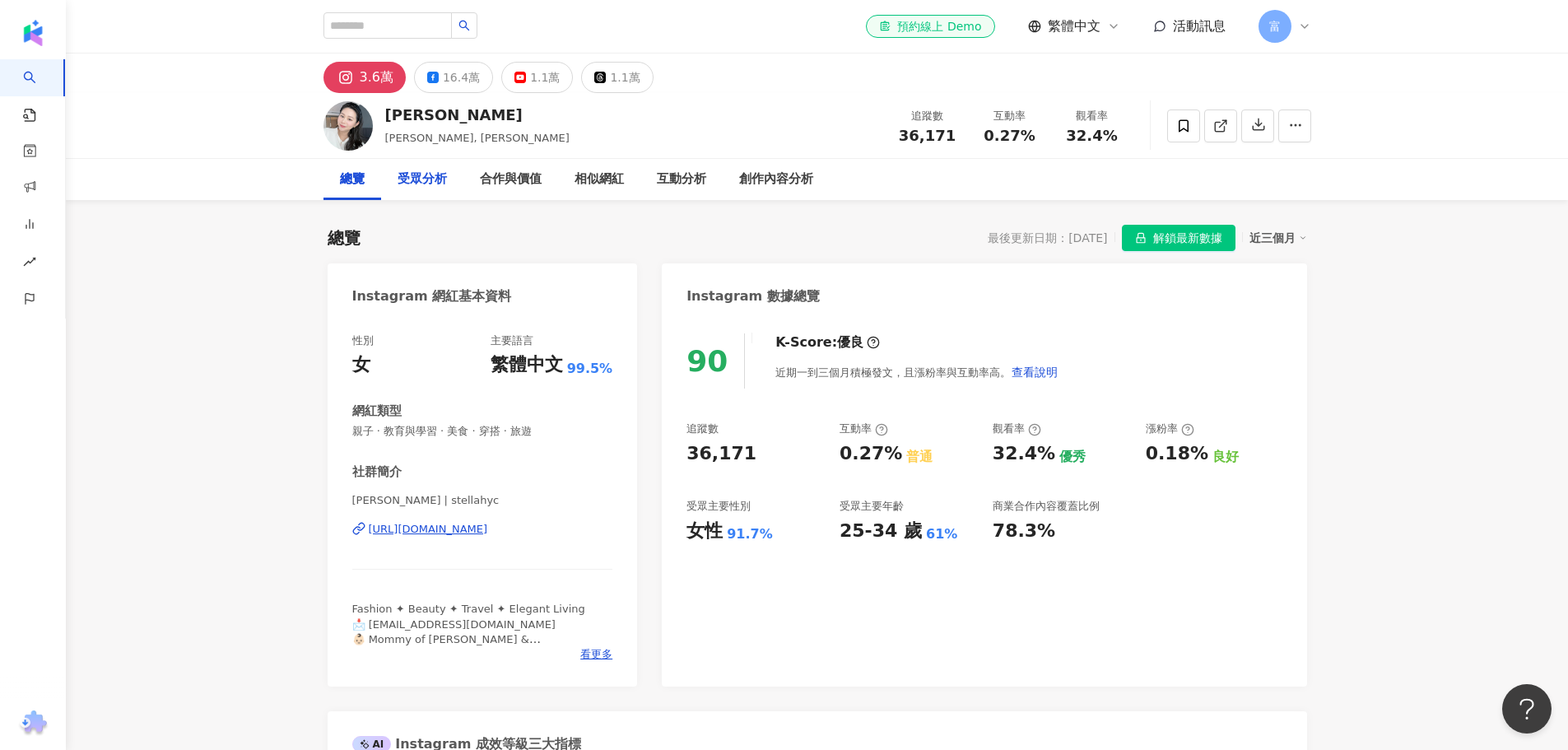
click at [441, 180] on div "受眾分析" at bounding box center [423, 179] width 50 height 20
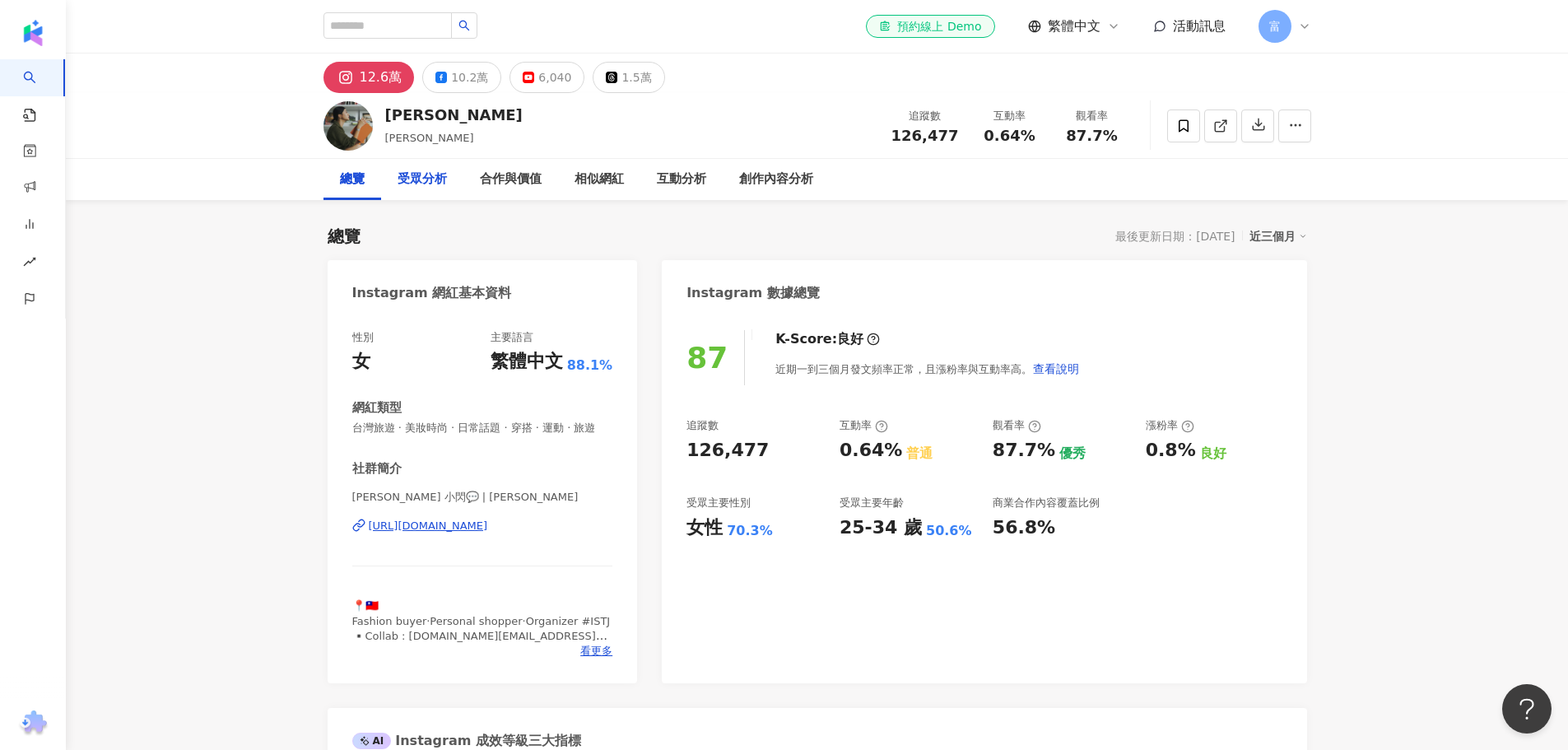
click at [435, 178] on div "受眾分析" at bounding box center [423, 179] width 50 height 20
